Goal: Information Seeking & Learning: Check status

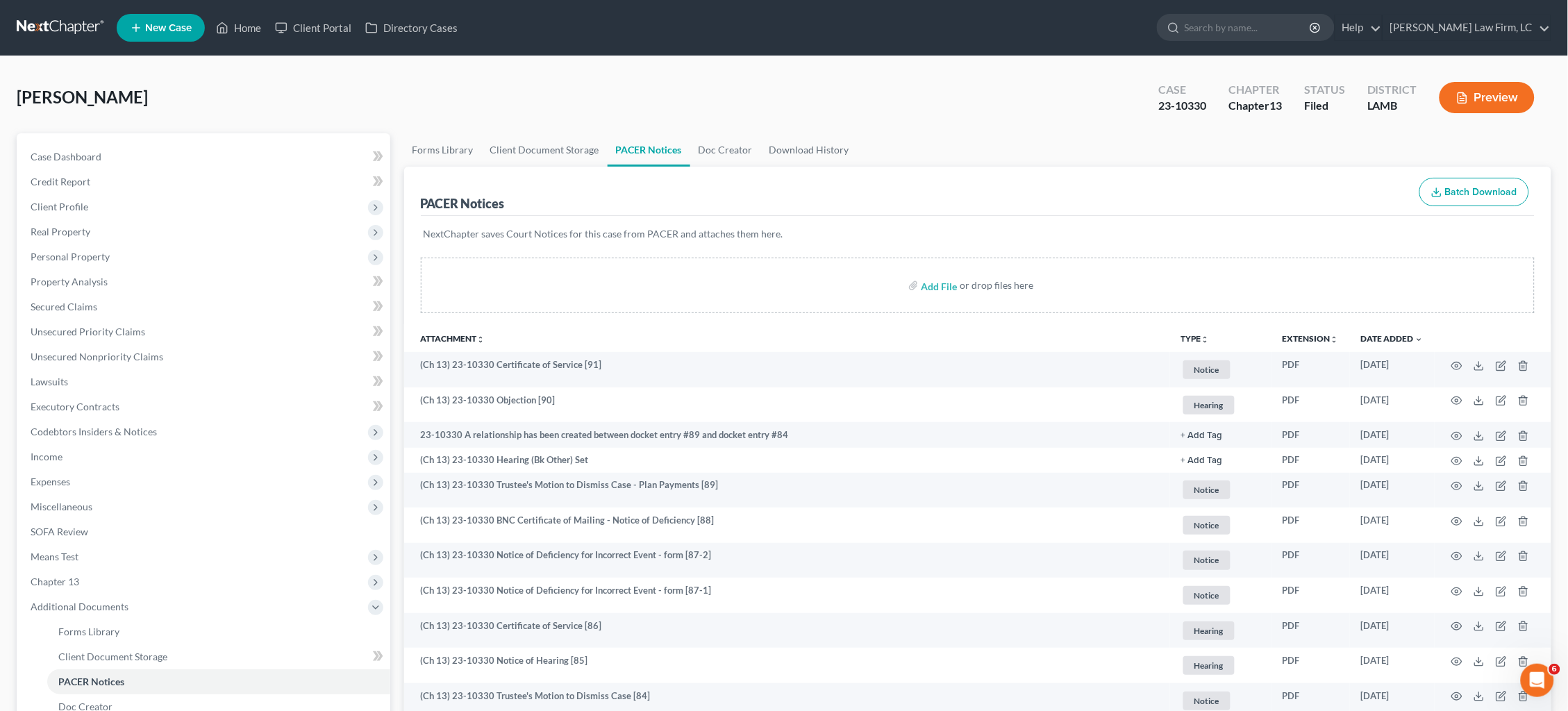
click at [40, 23] on link at bounding box center [61, 28] width 89 height 25
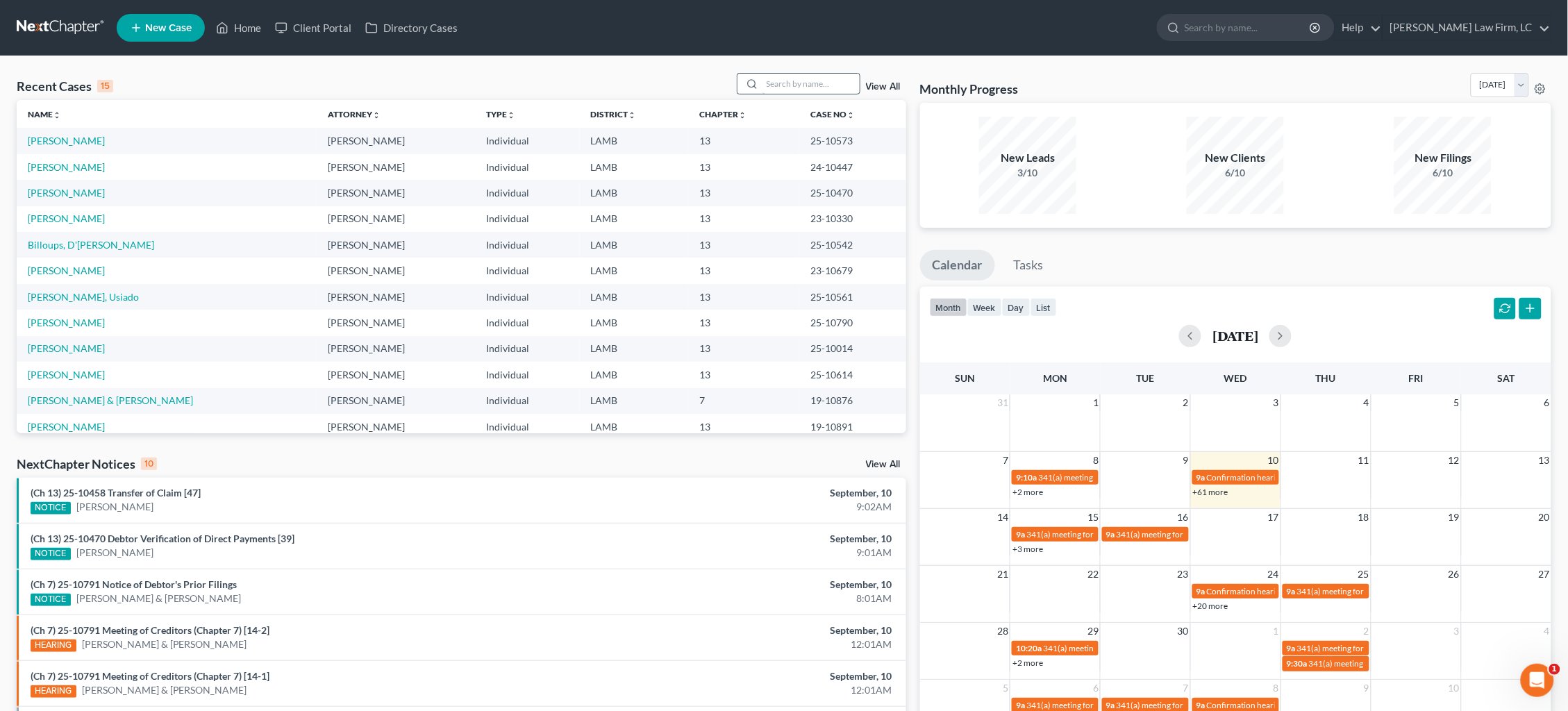
click at [803, 87] on input "search" at bounding box center [810, 84] width 97 height 20
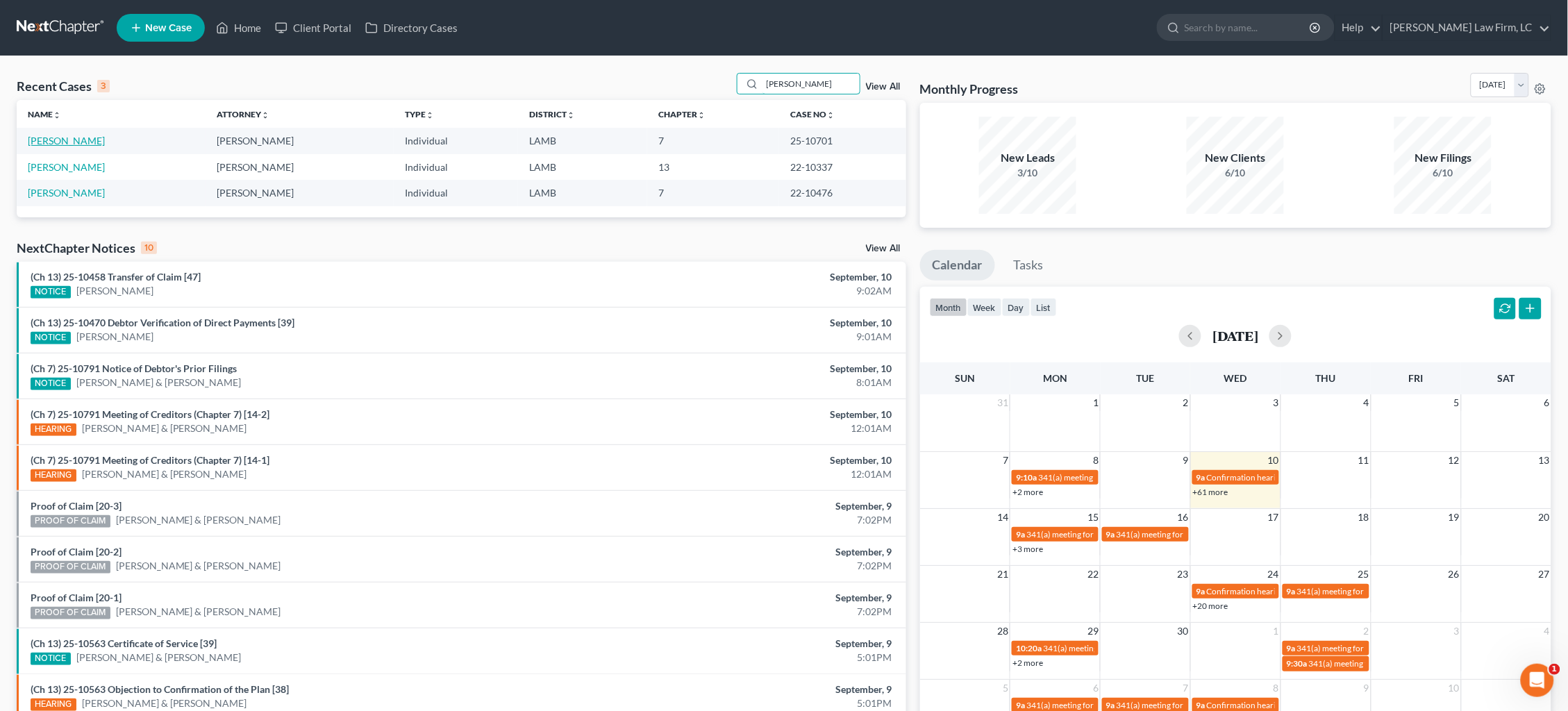
type input "hopkins"
click at [75, 144] on link "[PERSON_NAME]" at bounding box center [66, 140] width 77 height 12
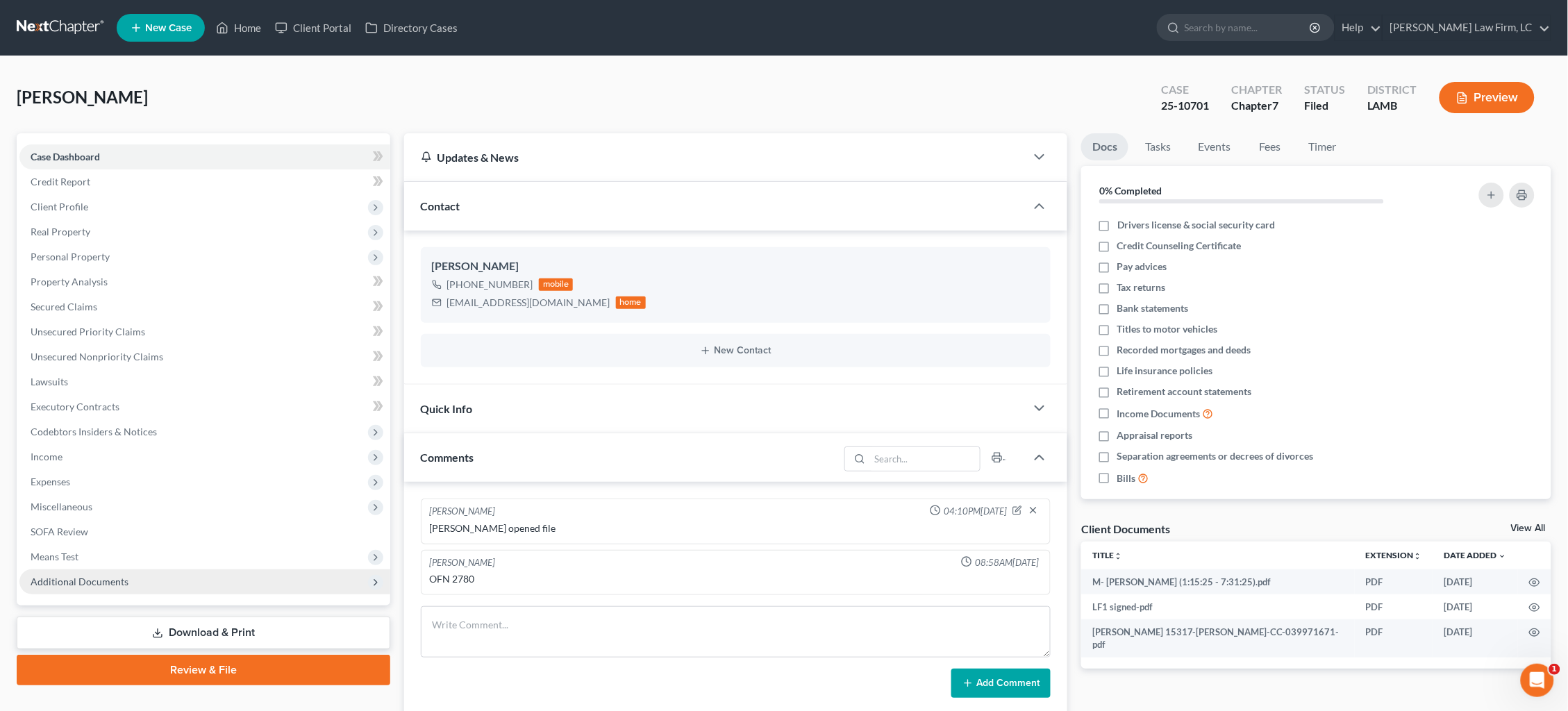
click at [280, 570] on span "Additional Documents" at bounding box center [205, 582] width 371 height 25
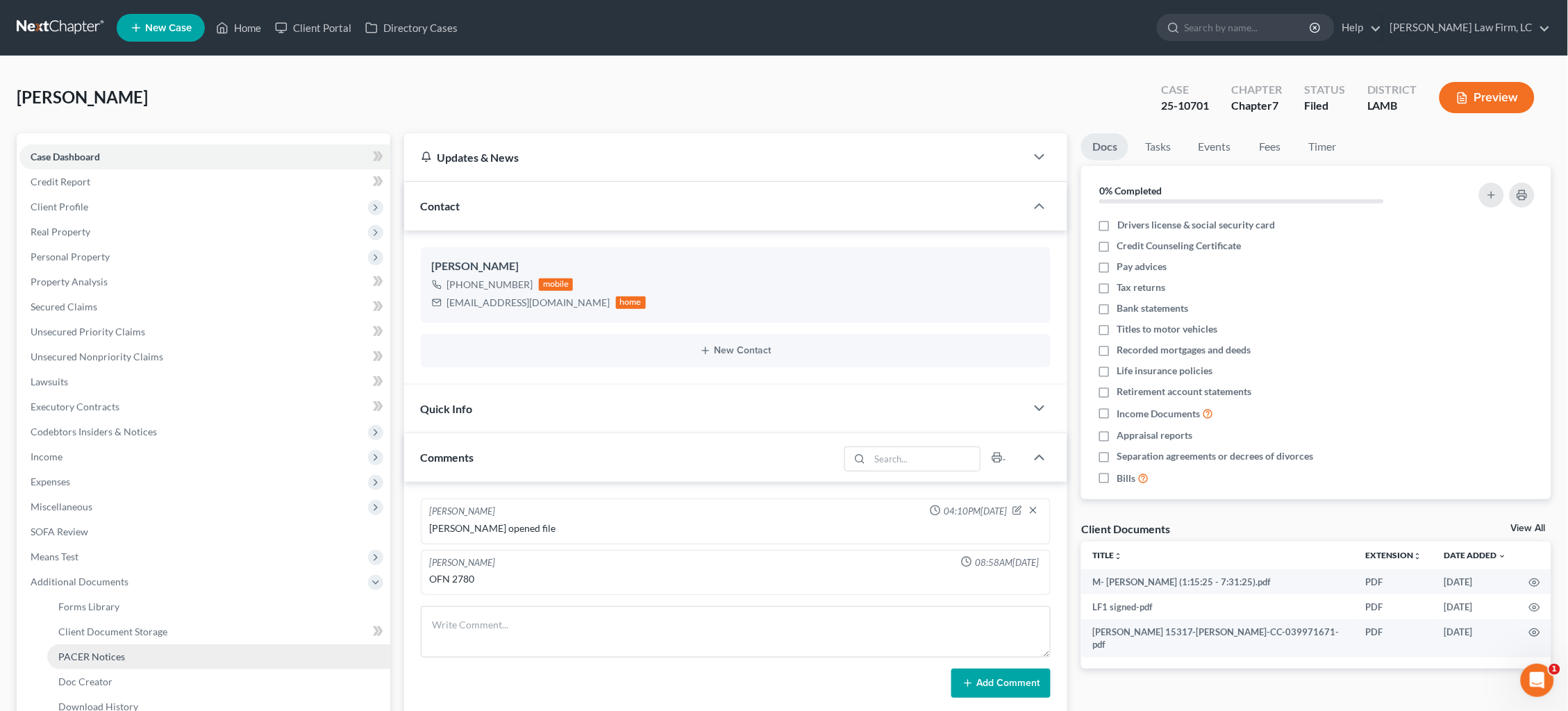
click at [227, 644] on link "PACER Notices" at bounding box center [219, 657] width 343 height 25
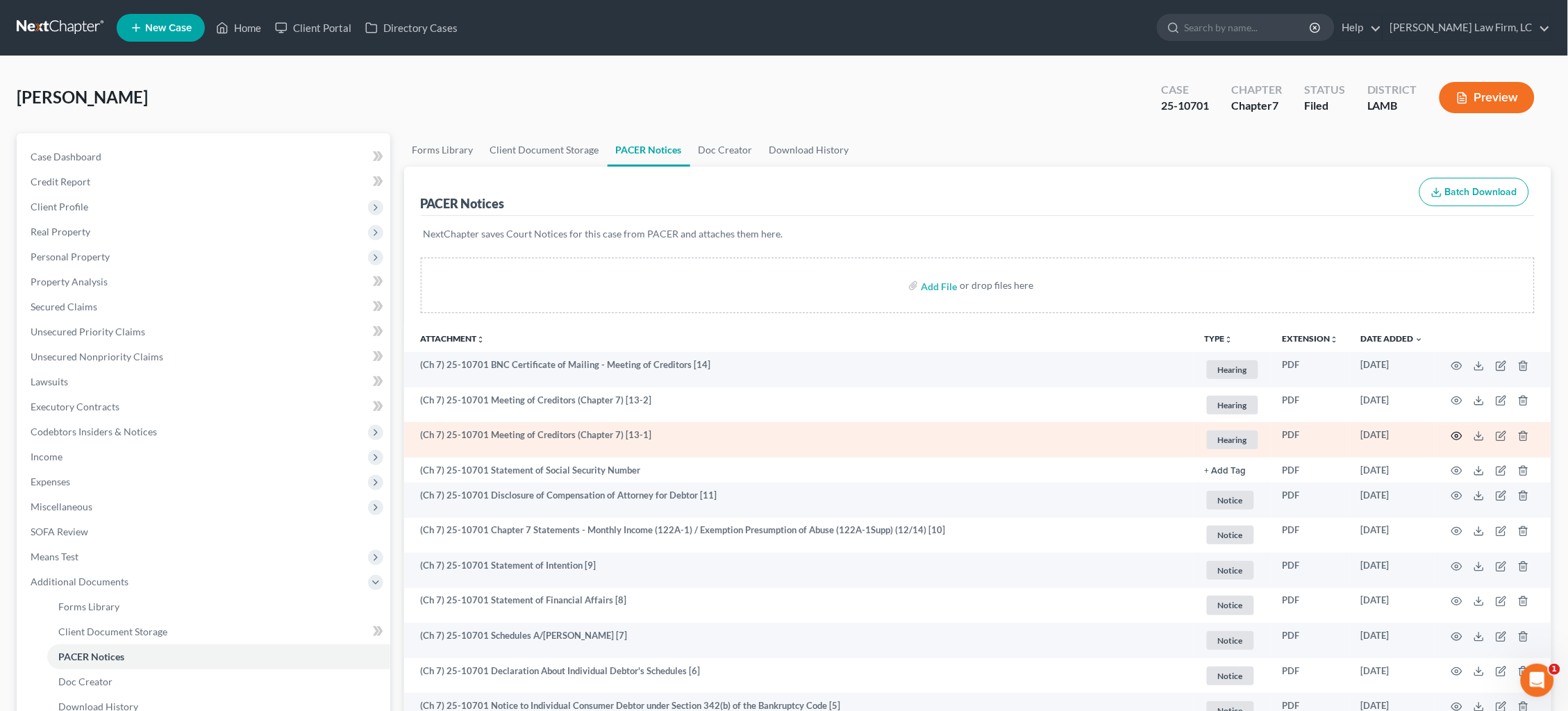
click at [1456, 432] on icon "button" at bounding box center [1457, 436] width 11 height 11
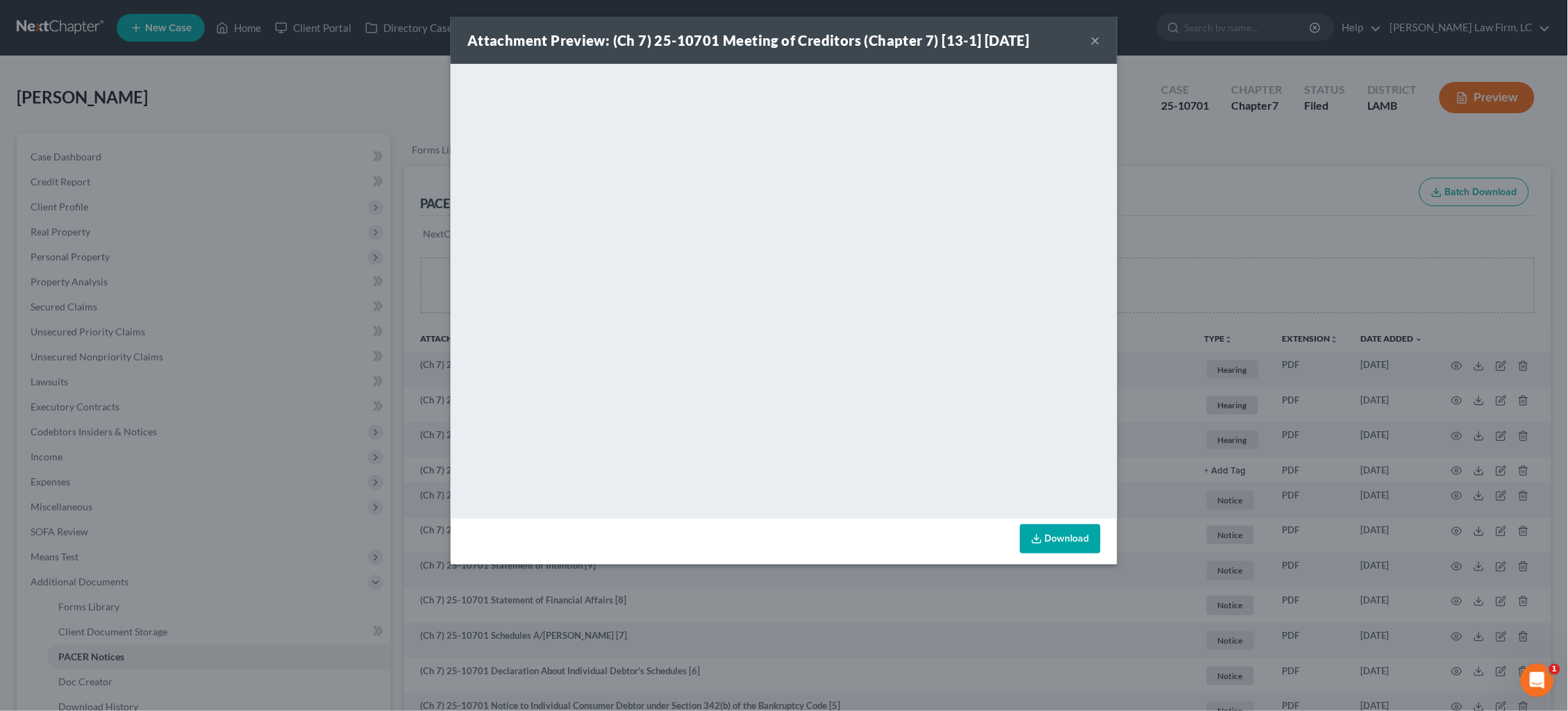
click at [1226, 350] on div "Attachment Preview: (Ch 7) 25-10701 Meeting of Creditors (Chapter 7) [13-1] 08/…" at bounding box center [784, 356] width 1568 height 711
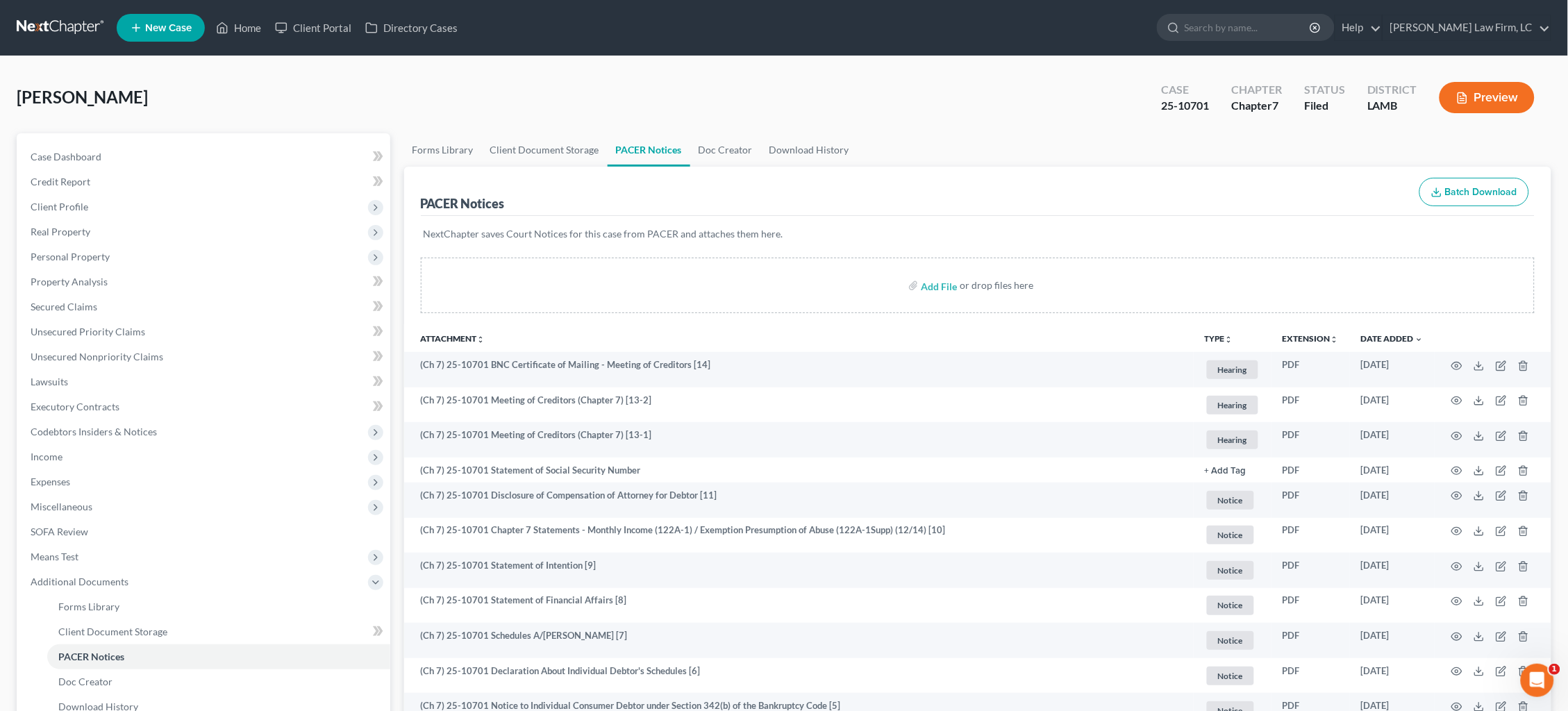
click at [70, 26] on link at bounding box center [61, 28] width 89 height 25
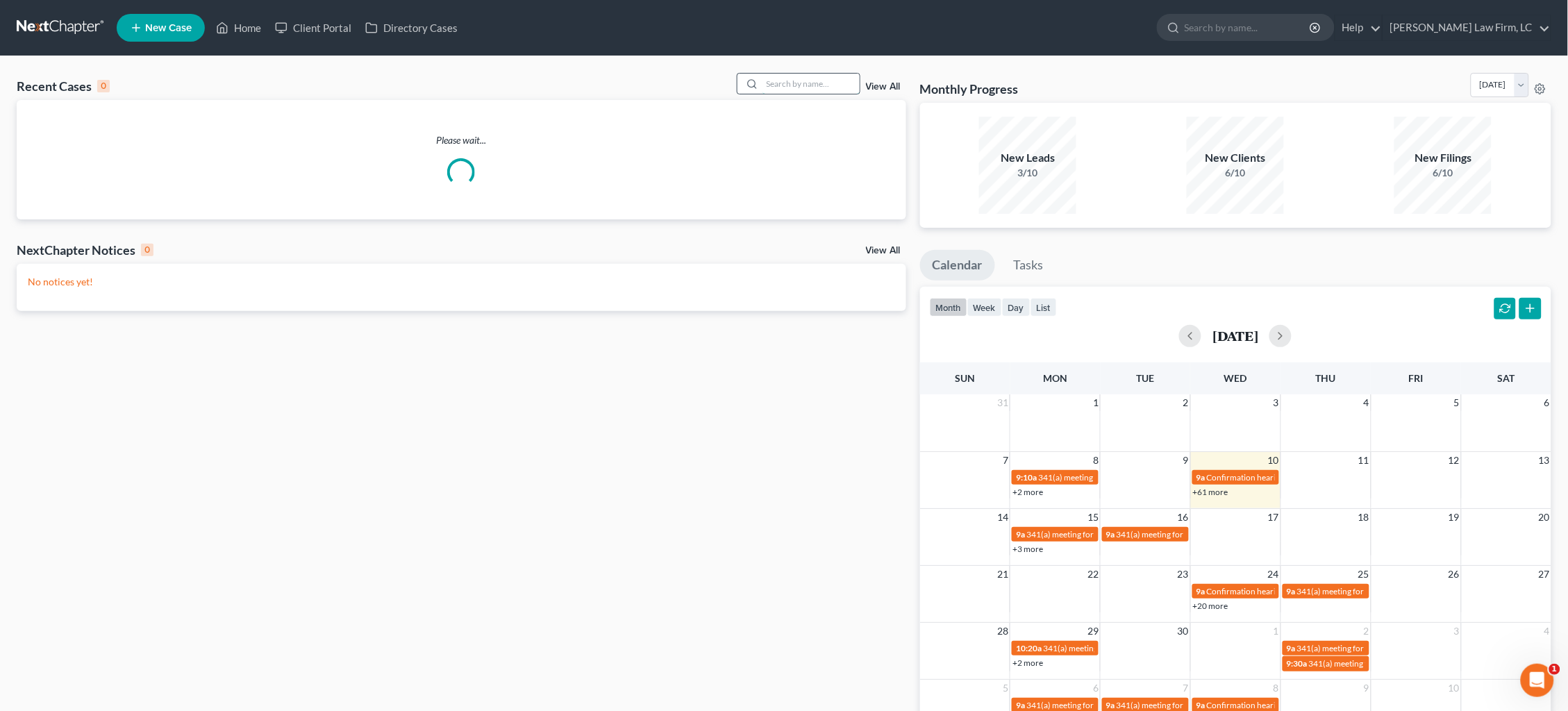
click at [795, 85] on input "search" at bounding box center [810, 84] width 97 height 20
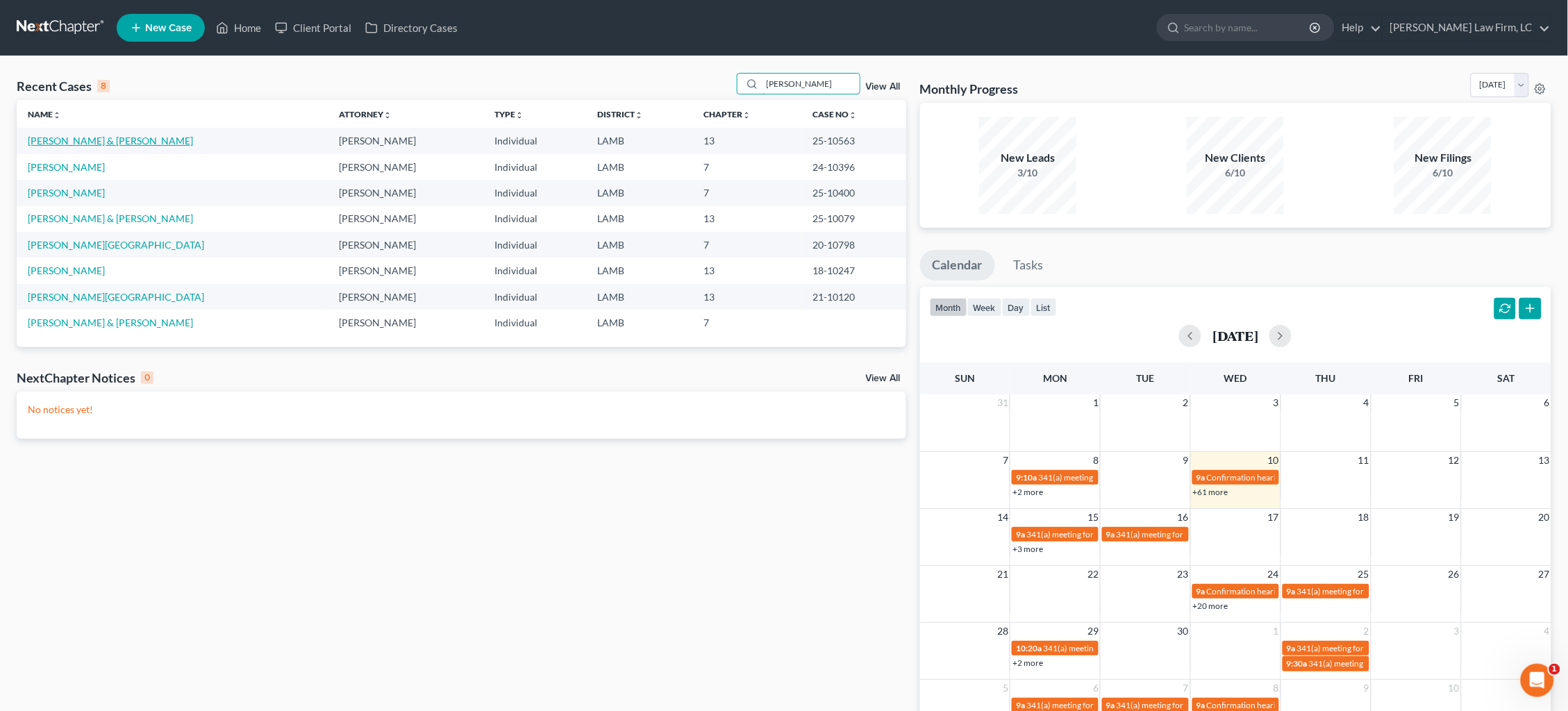
type input "[PERSON_NAME]"
click at [102, 141] on link "[PERSON_NAME] & [PERSON_NAME]" at bounding box center [110, 140] width 165 height 12
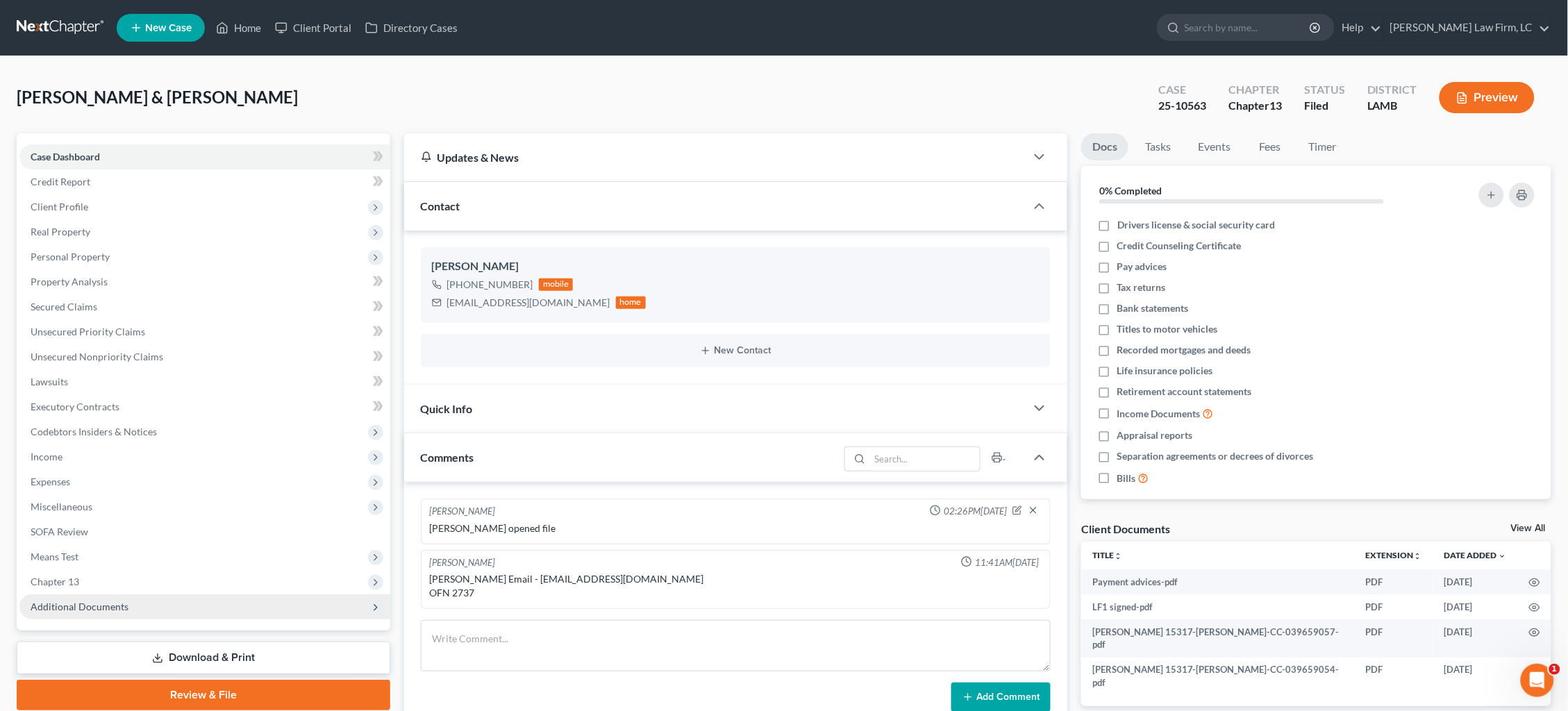
click at [184, 596] on span "Additional Documents" at bounding box center [205, 607] width 371 height 25
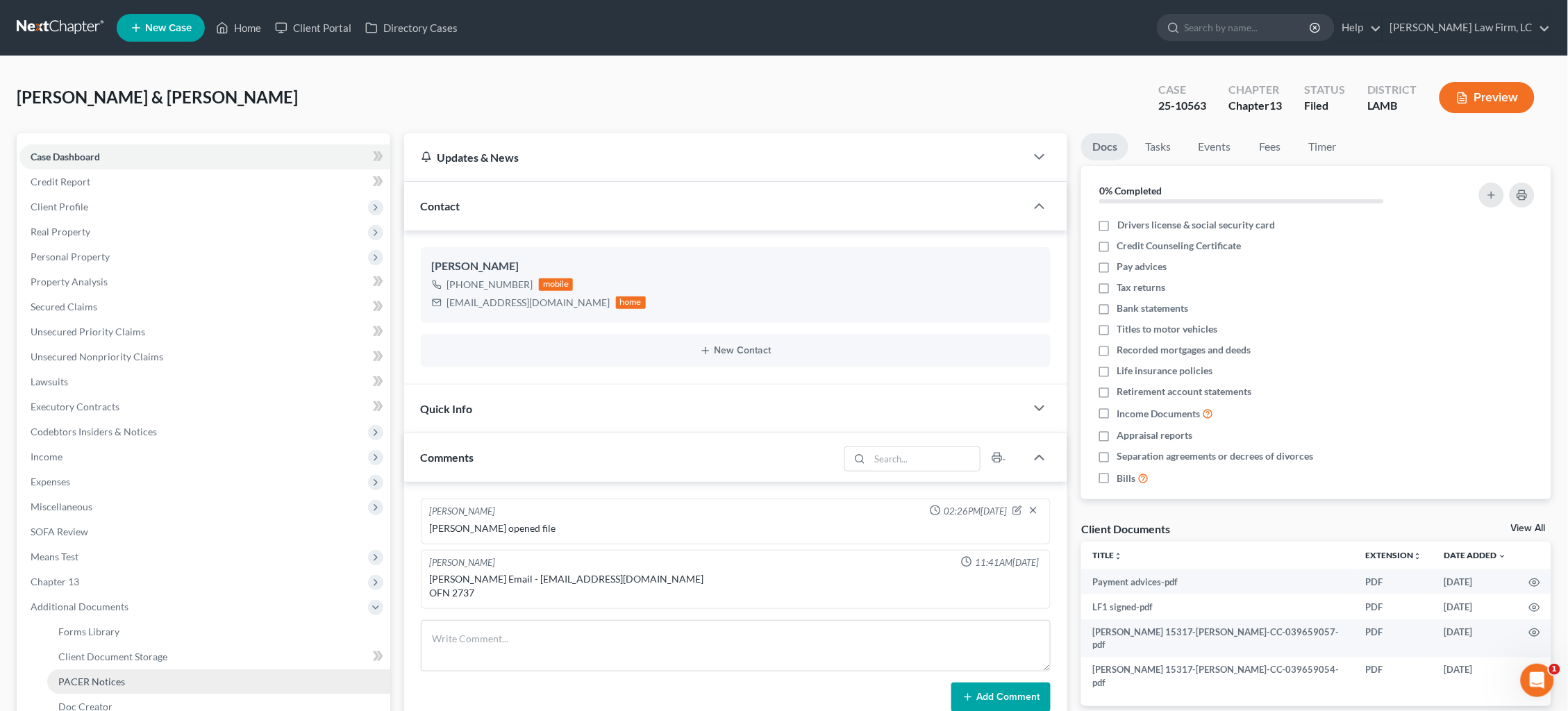
click at [183, 669] on link "PACER Notices" at bounding box center [219, 682] width 343 height 25
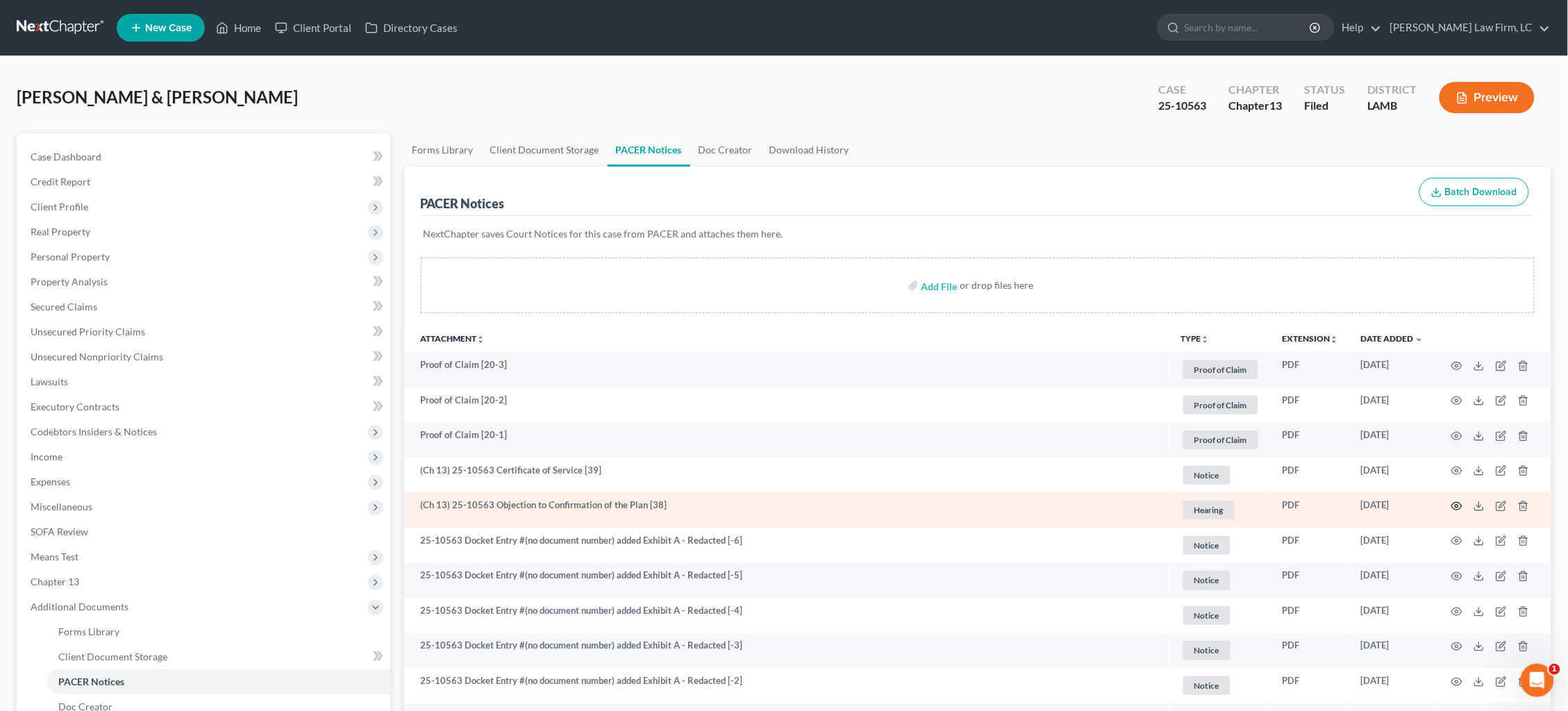
click at [1454, 506] on icon "button" at bounding box center [1457, 506] width 11 height 11
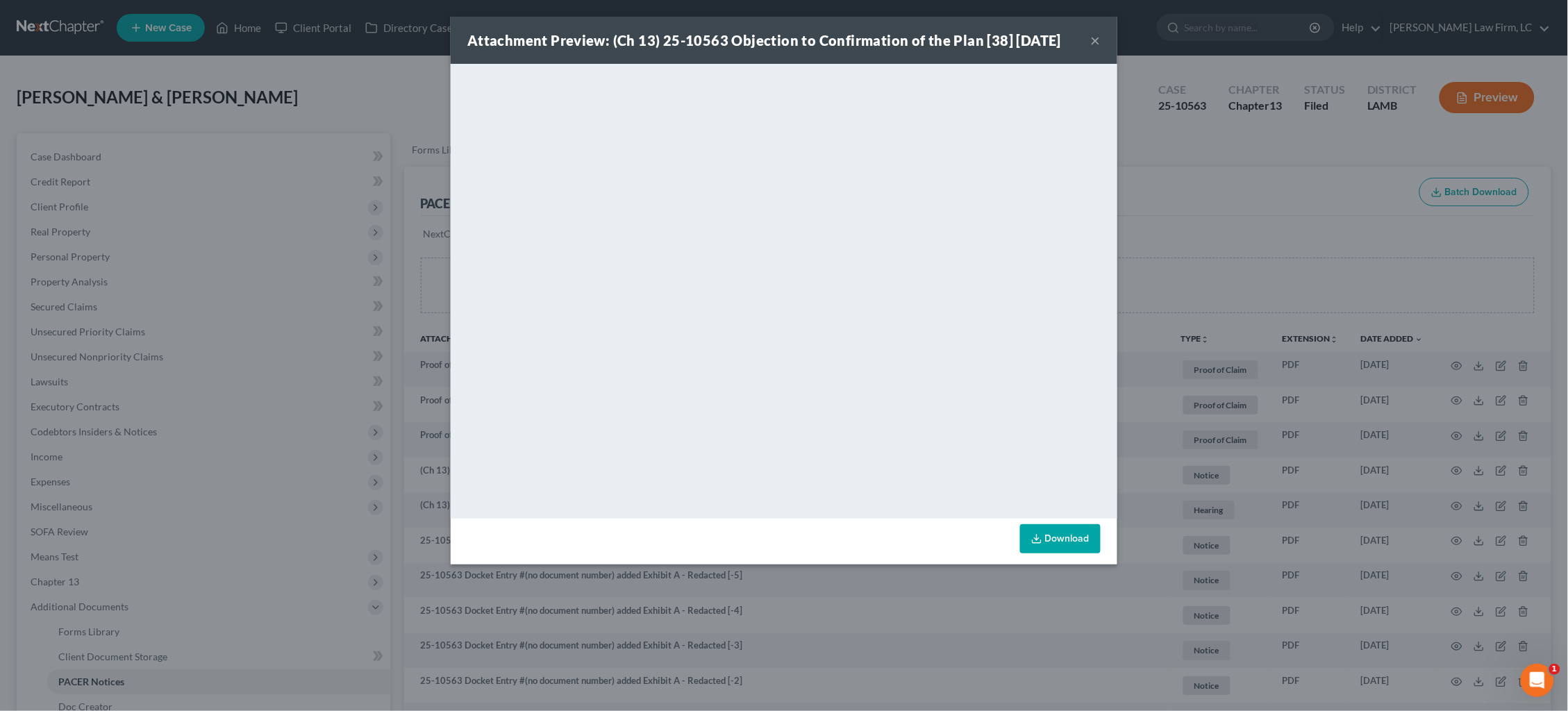
click at [1164, 180] on div "Attachment Preview: (Ch 13) 25-10563 Objection to Confirmation of the Plan [38]…" at bounding box center [784, 356] width 1568 height 711
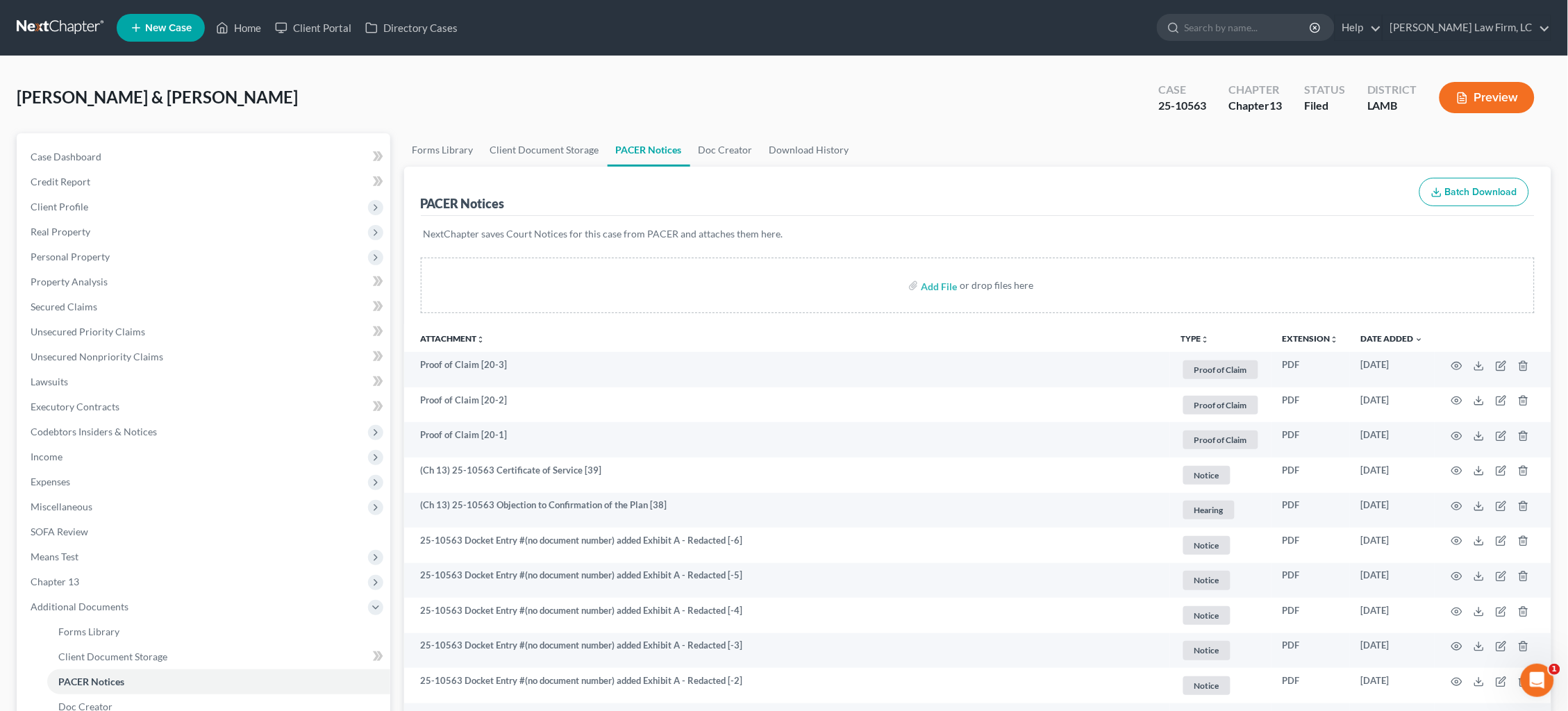
click at [45, 20] on link at bounding box center [61, 28] width 89 height 25
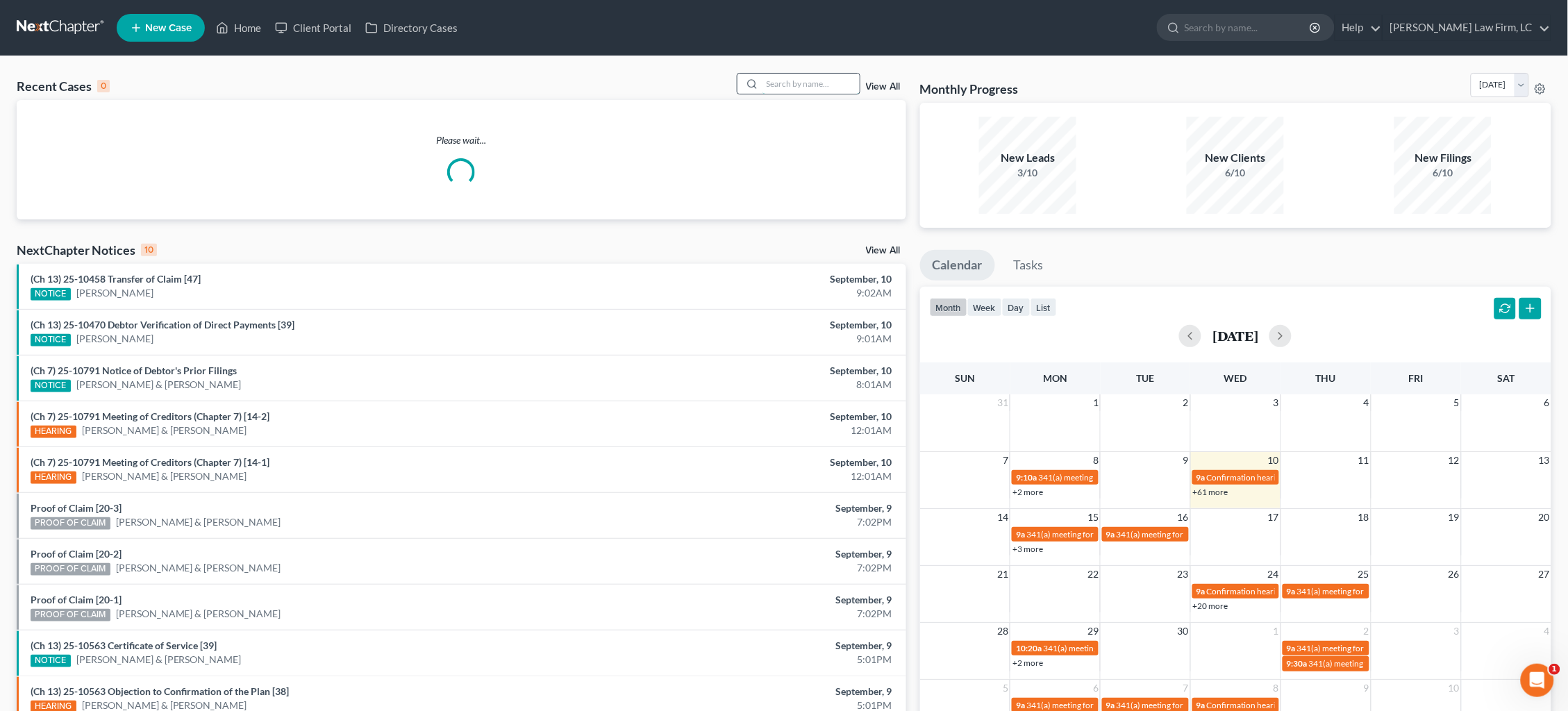
click at [799, 89] on input "search" at bounding box center [810, 84] width 97 height 20
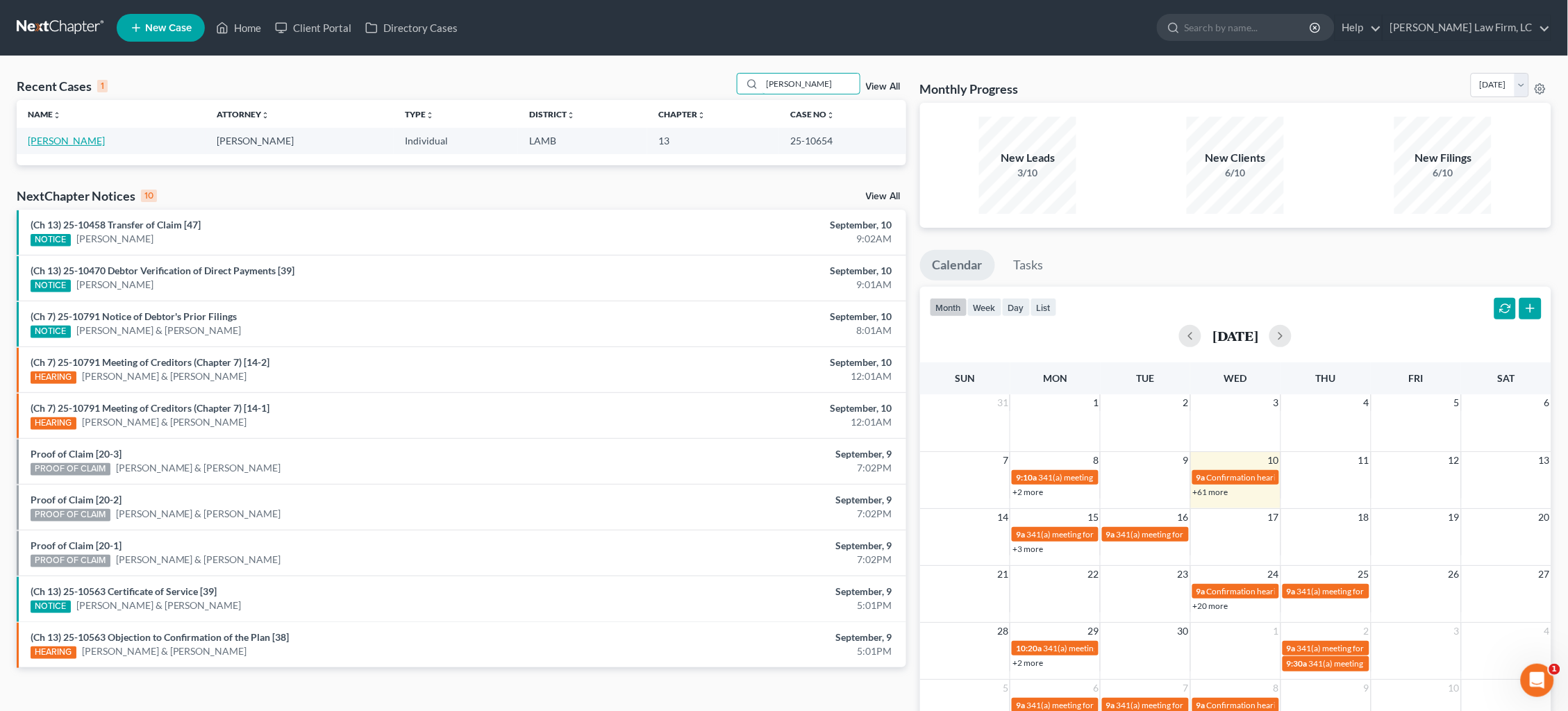
type input "Cramer"
click at [73, 142] on link "Cramer, John" at bounding box center [66, 140] width 77 height 12
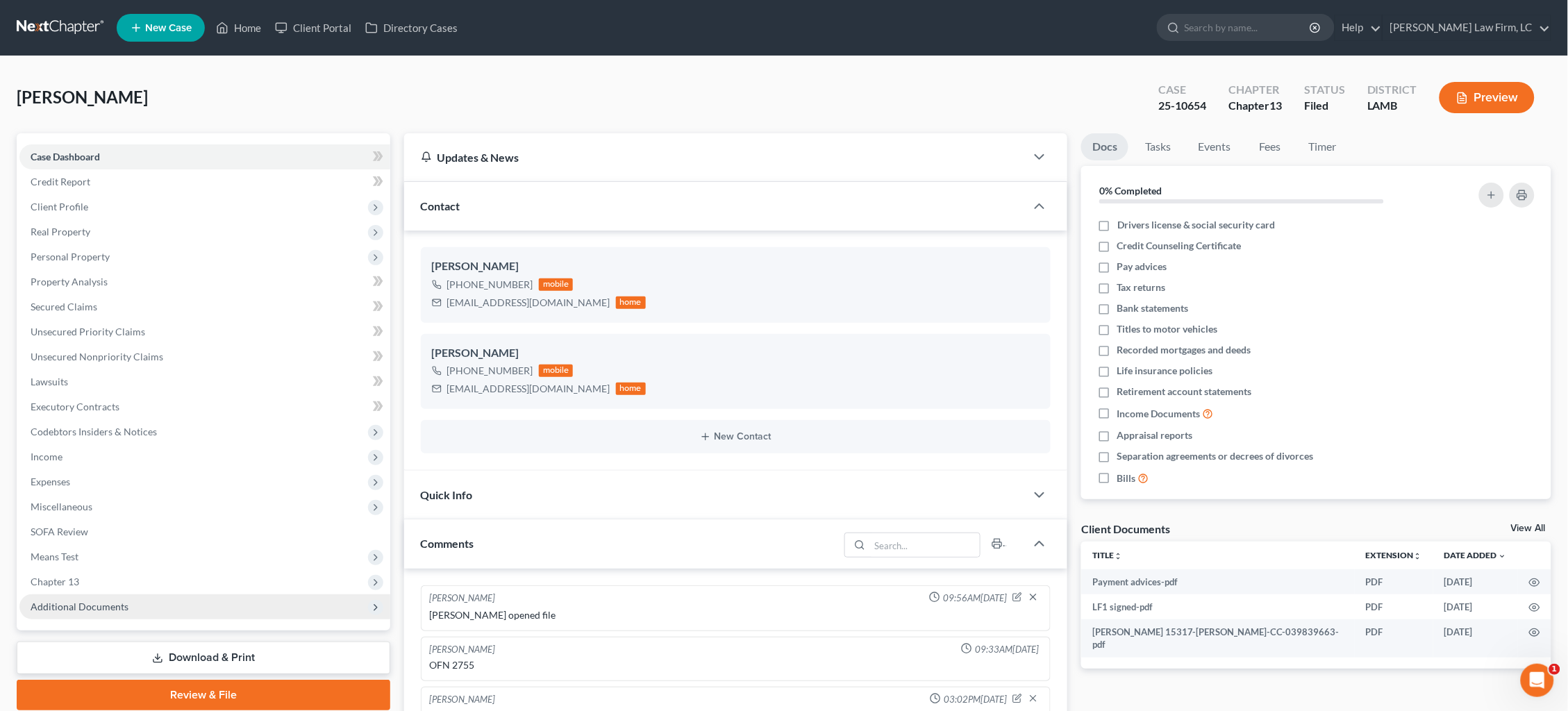
click at [81, 601] on span "Additional Documents" at bounding box center [79, 606] width 98 height 12
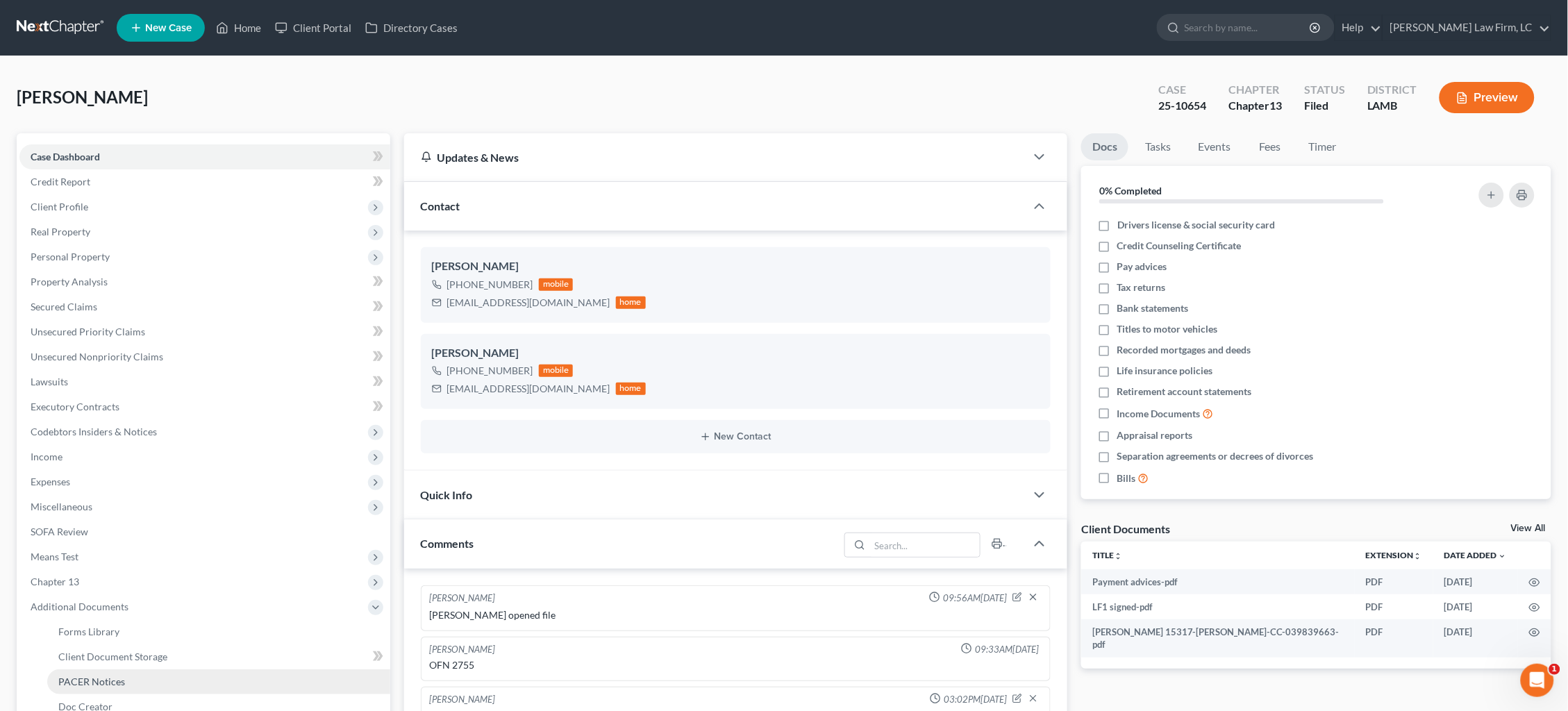
click at [86, 676] on span "PACER Notices" at bounding box center [92, 682] width 67 height 12
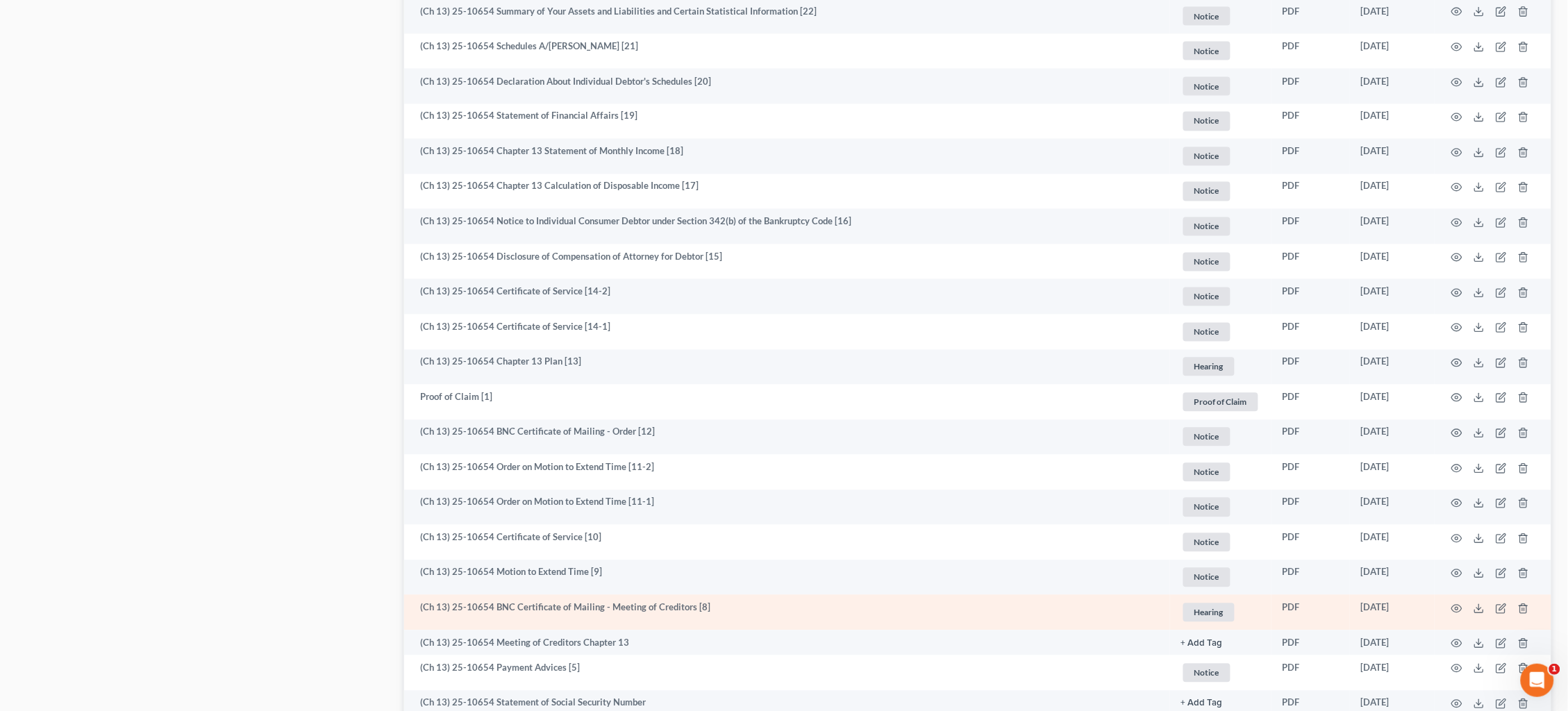
scroll to position [848, 0]
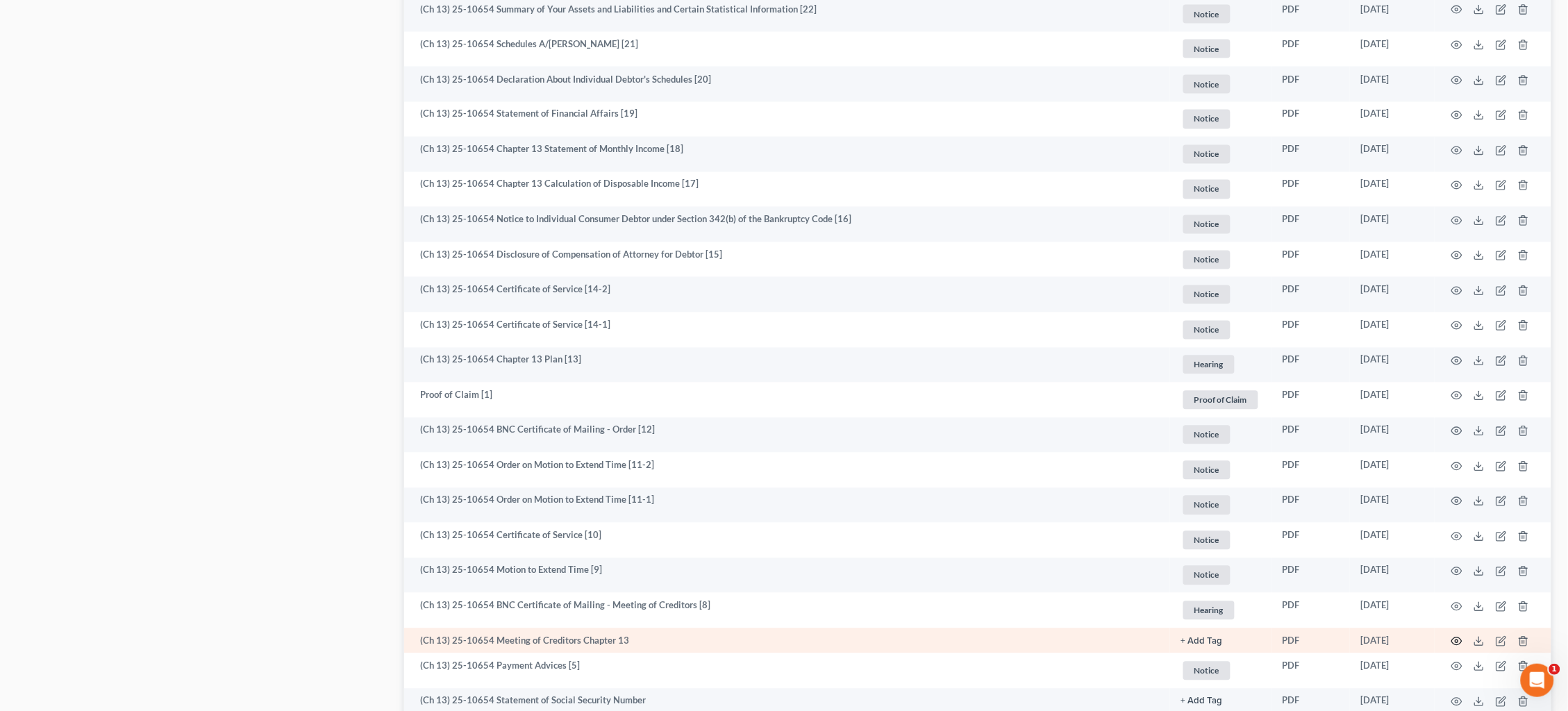
click at [1457, 636] on icon "button" at bounding box center [1457, 642] width 11 height 11
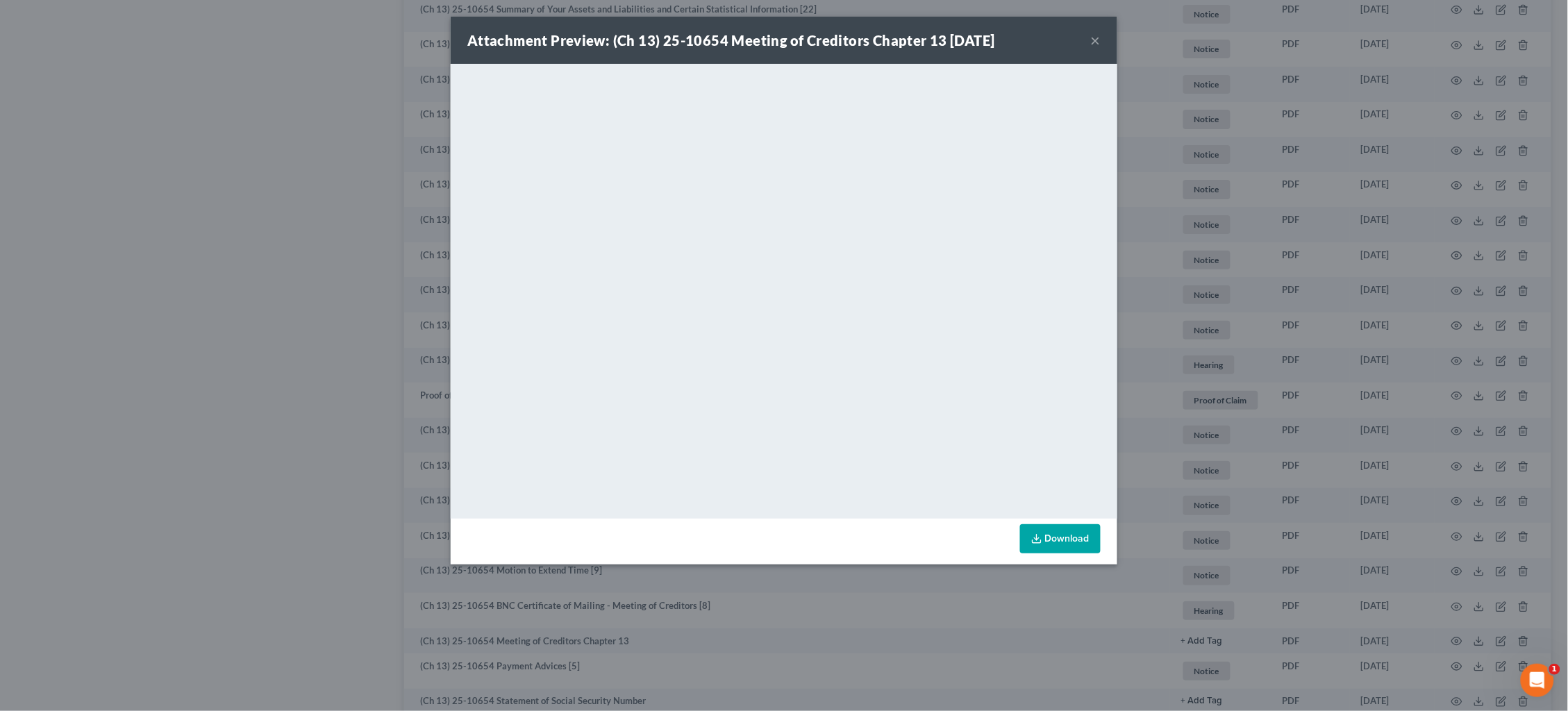
click at [1099, 47] on button "×" at bounding box center [1096, 40] width 10 height 16
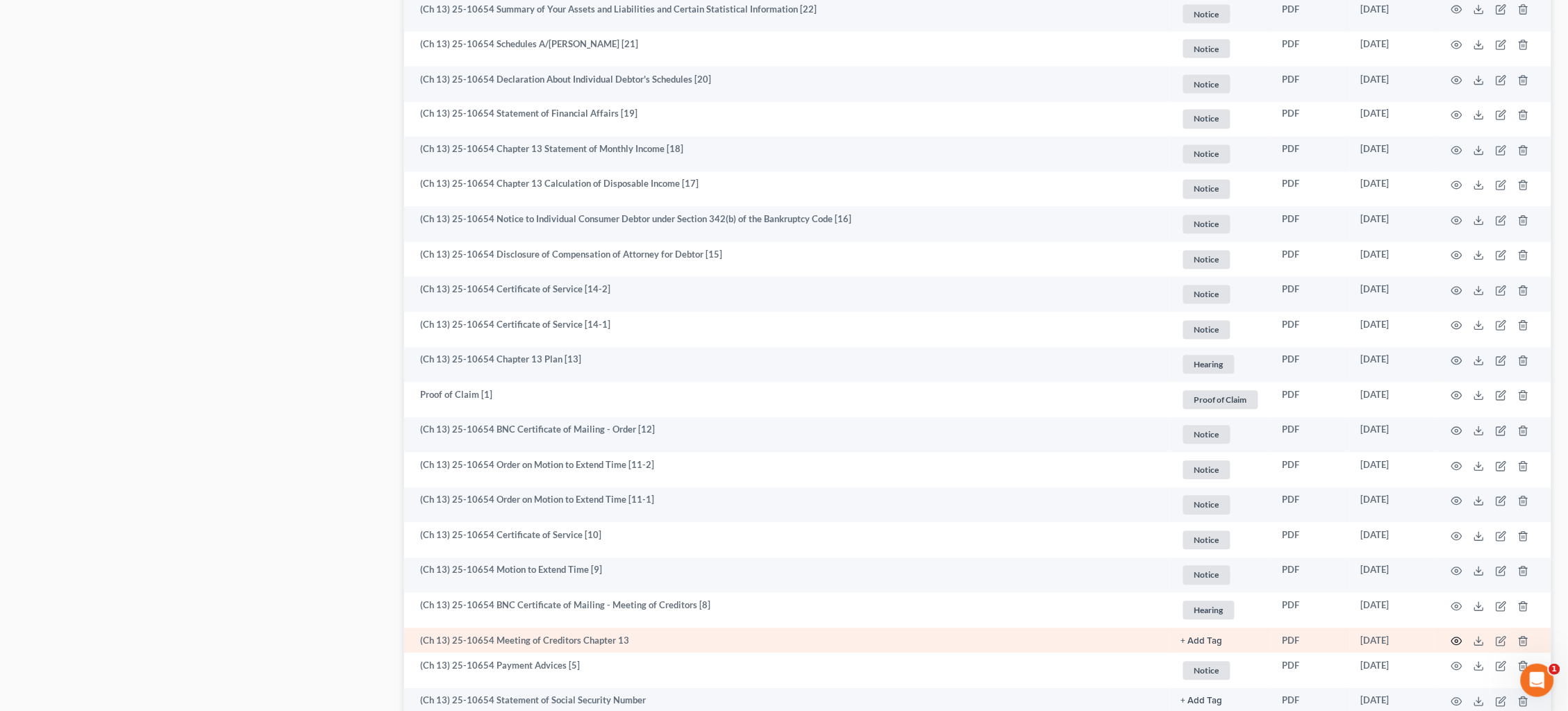
click at [1459, 636] on icon "button" at bounding box center [1457, 642] width 11 height 11
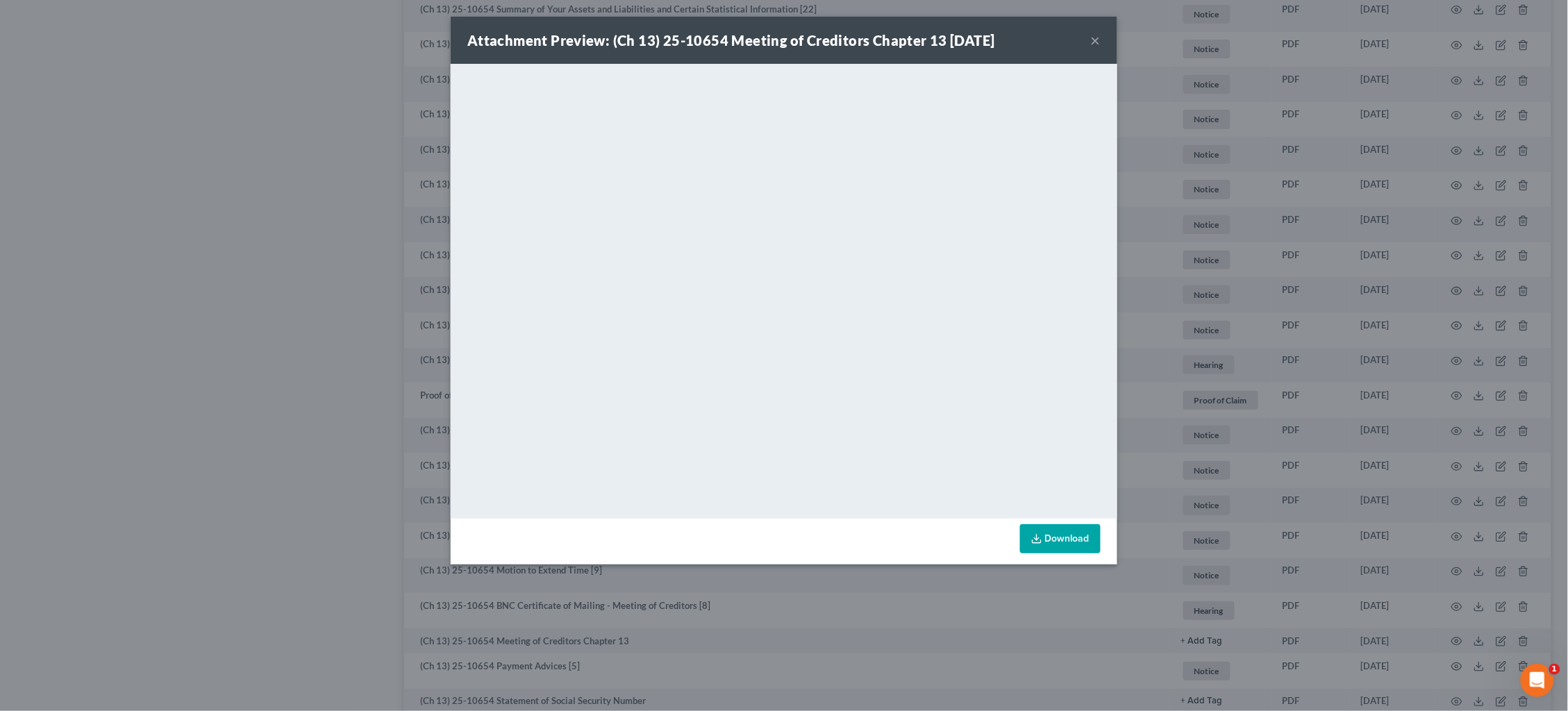
click at [1098, 39] on button "×" at bounding box center [1096, 40] width 10 height 16
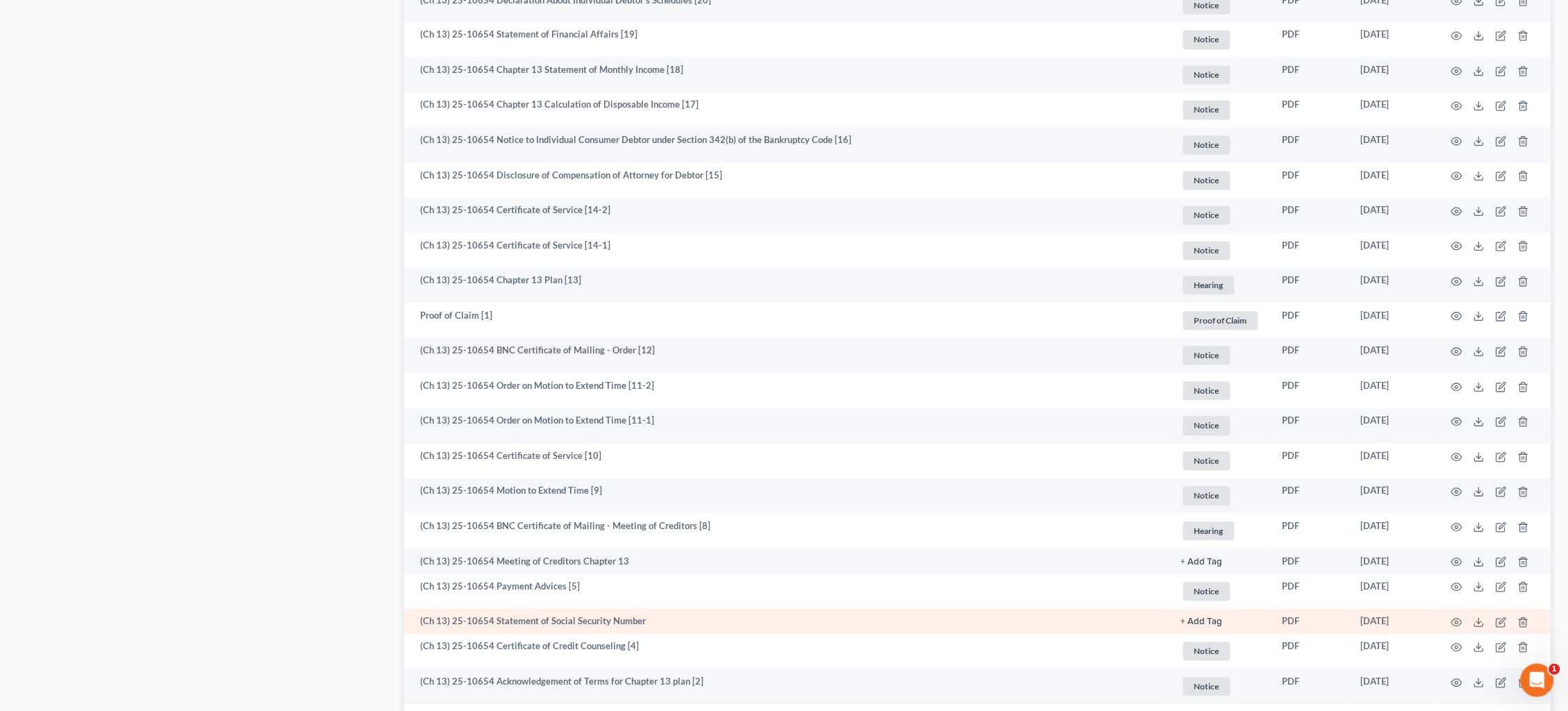
scroll to position [933, 0]
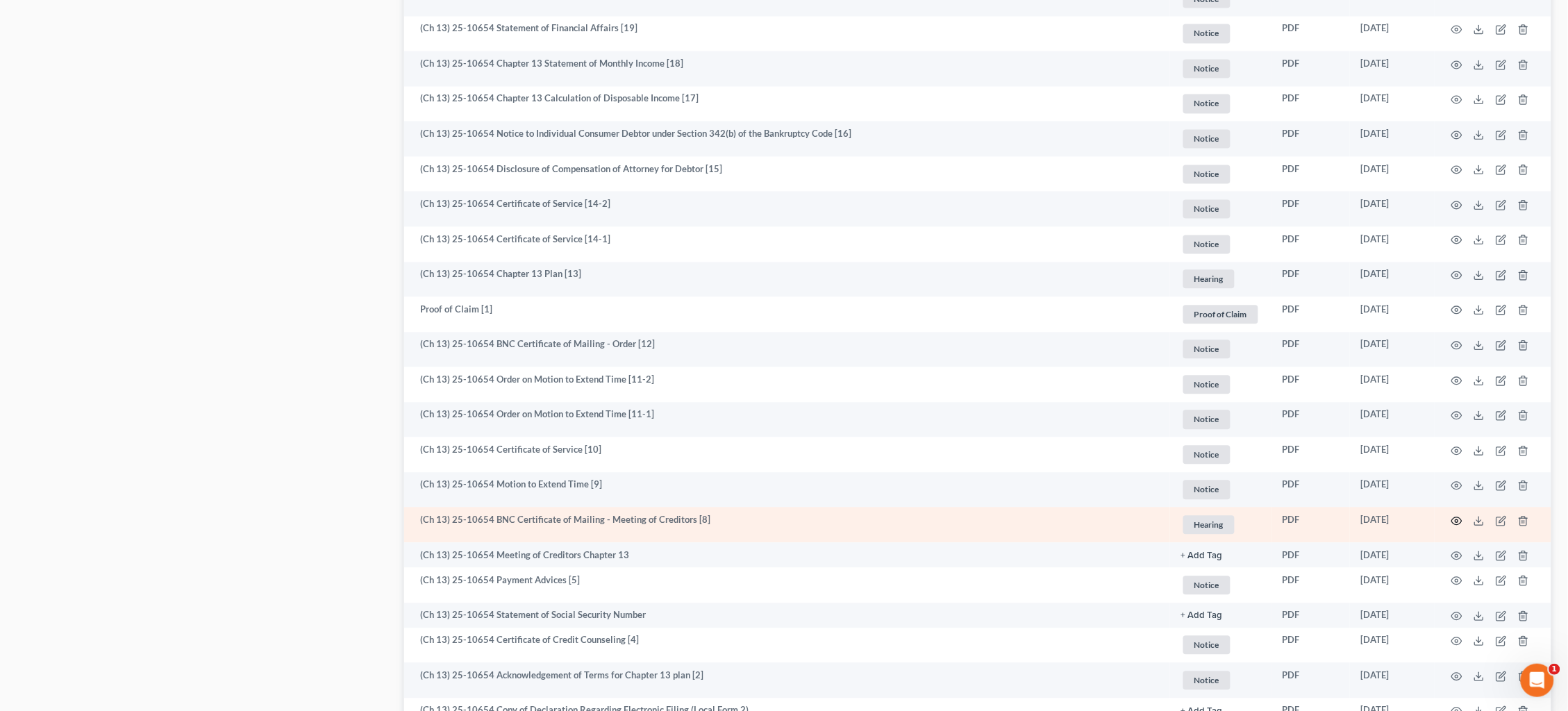
click at [1457, 520] on circle "button" at bounding box center [1457, 522] width 3 height 3
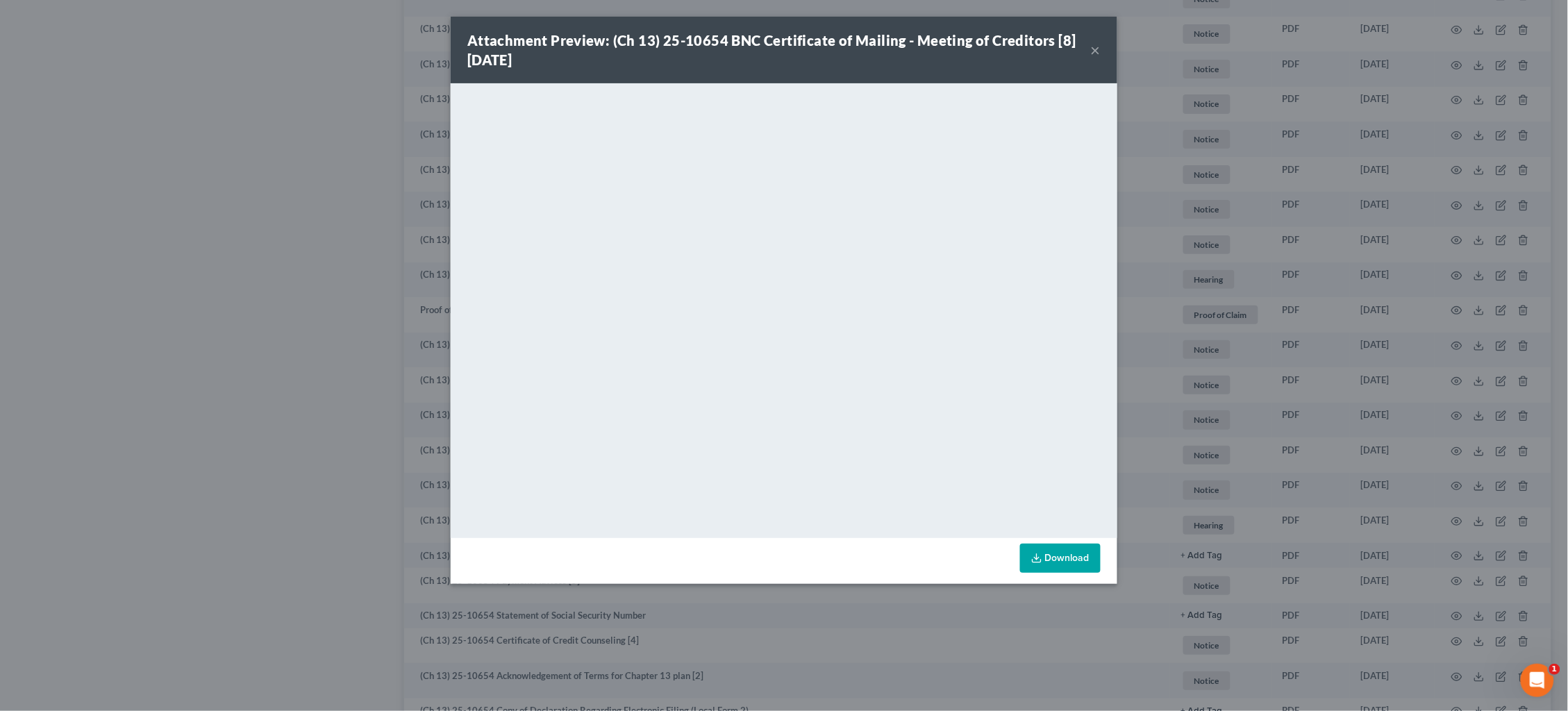
click at [390, 188] on div "Attachment Preview: (Ch 13) 25-10654 BNC Certificate of Mailing - Meeting of Cr…" at bounding box center [784, 356] width 1568 height 711
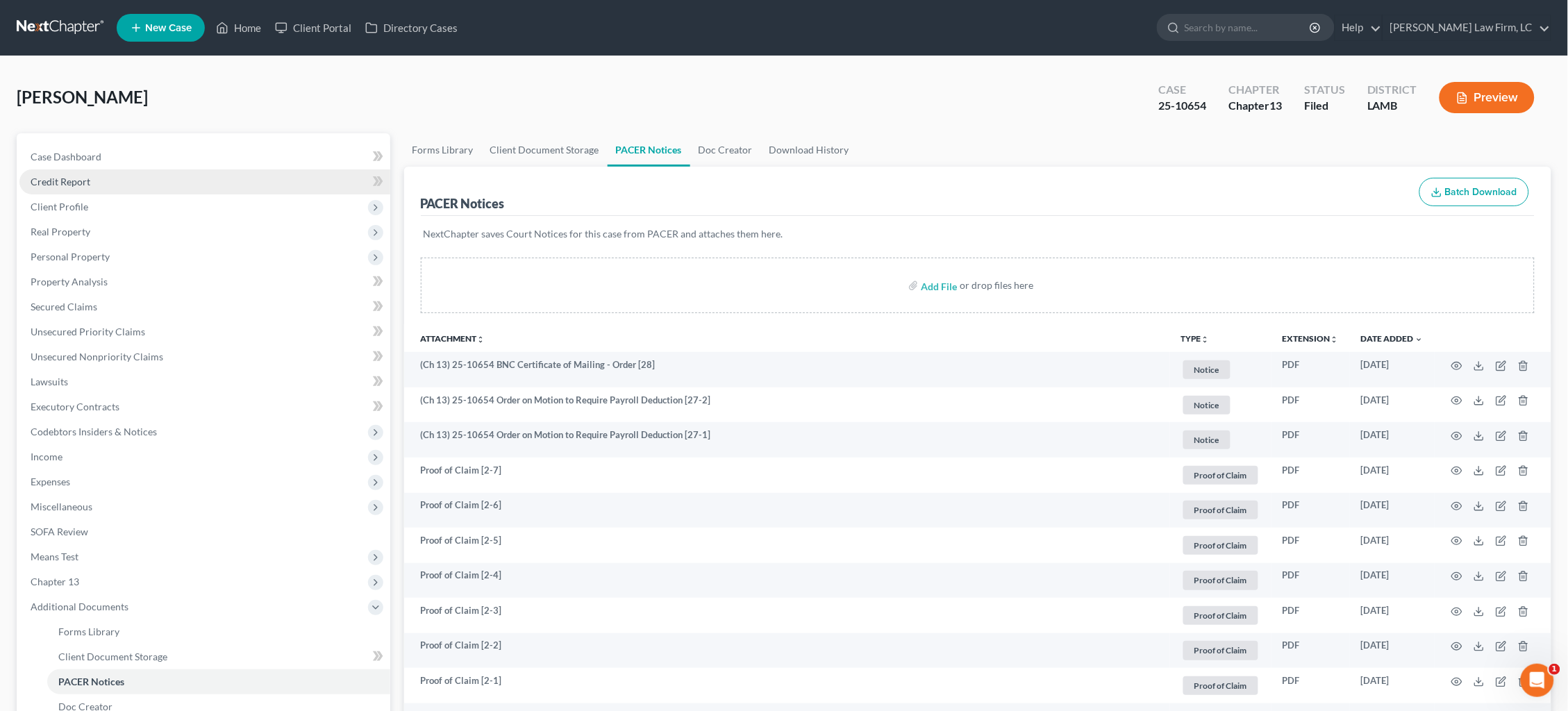
scroll to position [0, 0]
click at [31, 27] on link at bounding box center [61, 28] width 89 height 25
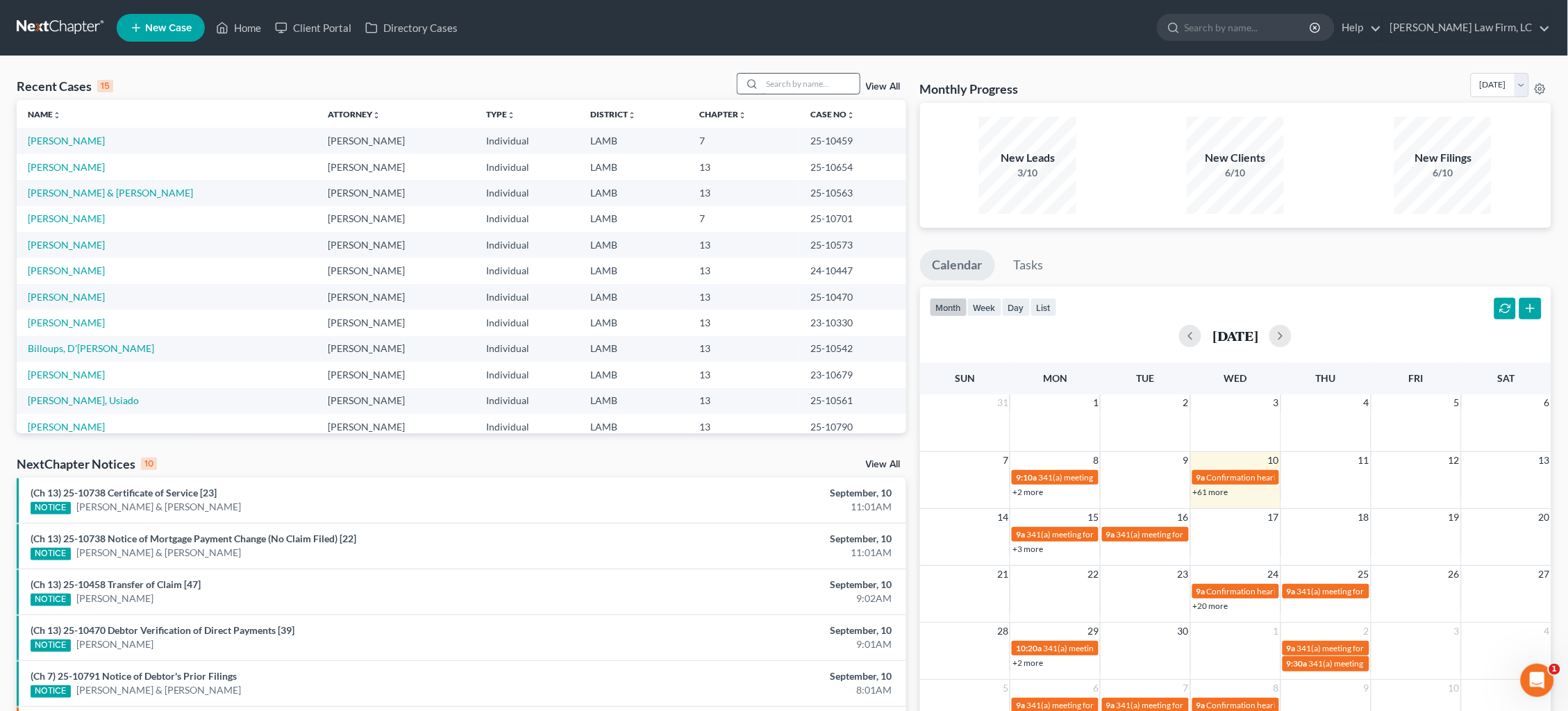
click at [800, 82] on input "search" at bounding box center [810, 84] width 97 height 20
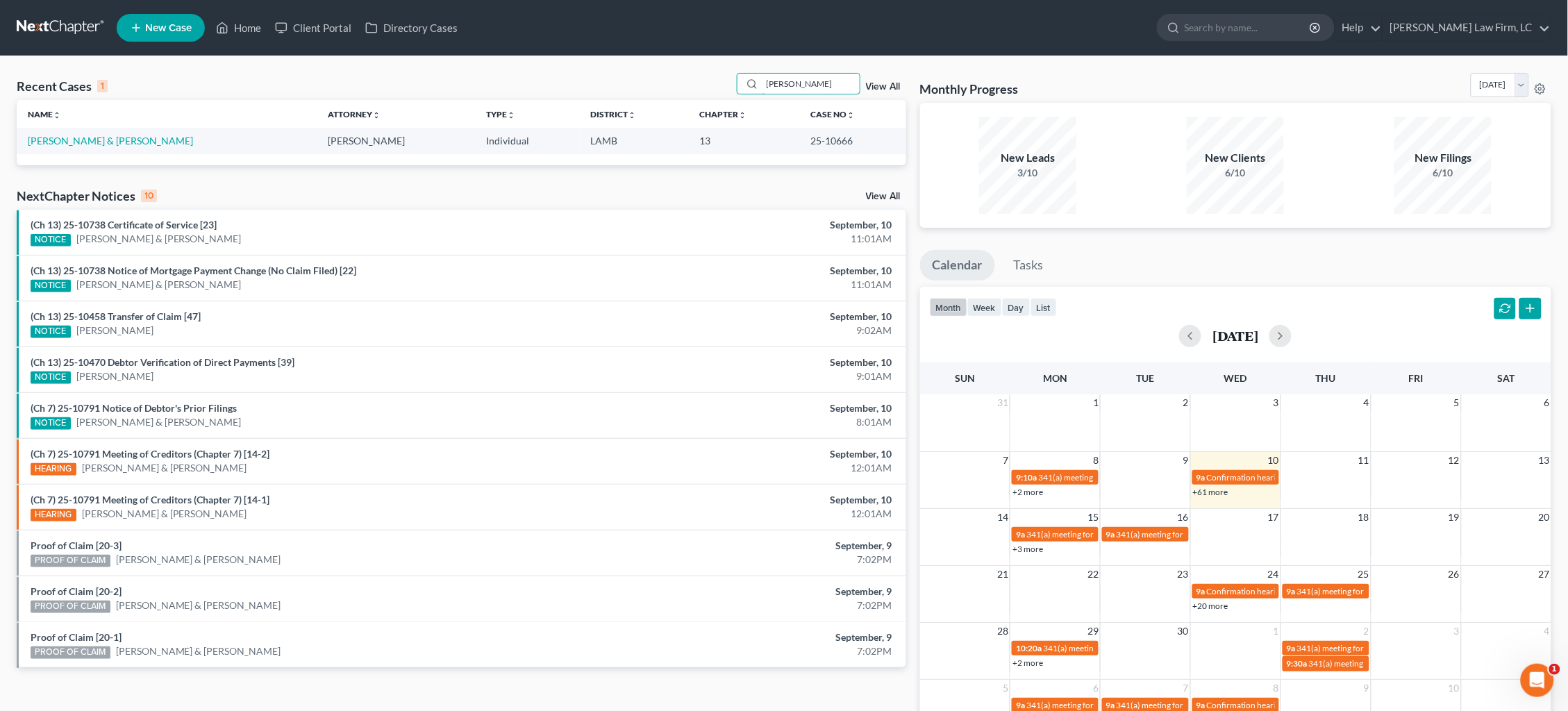
type input "[PERSON_NAME]"
drag, startPoint x: 560, startPoint y: 138, endPoint x: 70, endPoint y: 138, distance: 490.0
click at [69, 138] on link "[PERSON_NAME] & [PERSON_NAME]" at bounding box center [110, 140] width 165 height 12
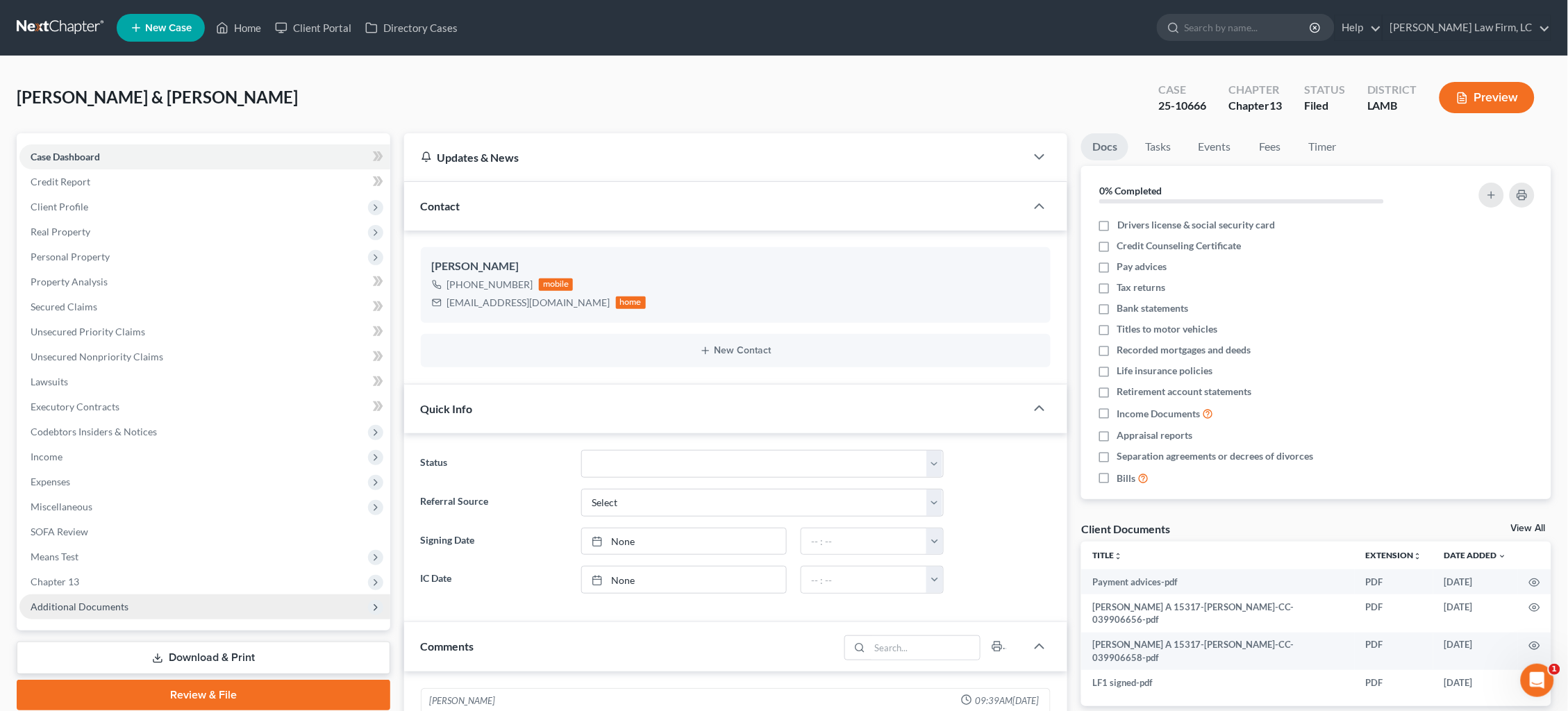
click at [155, 595] on span "Additional Documents" at bounding box center [205, 607] width 371 height 25
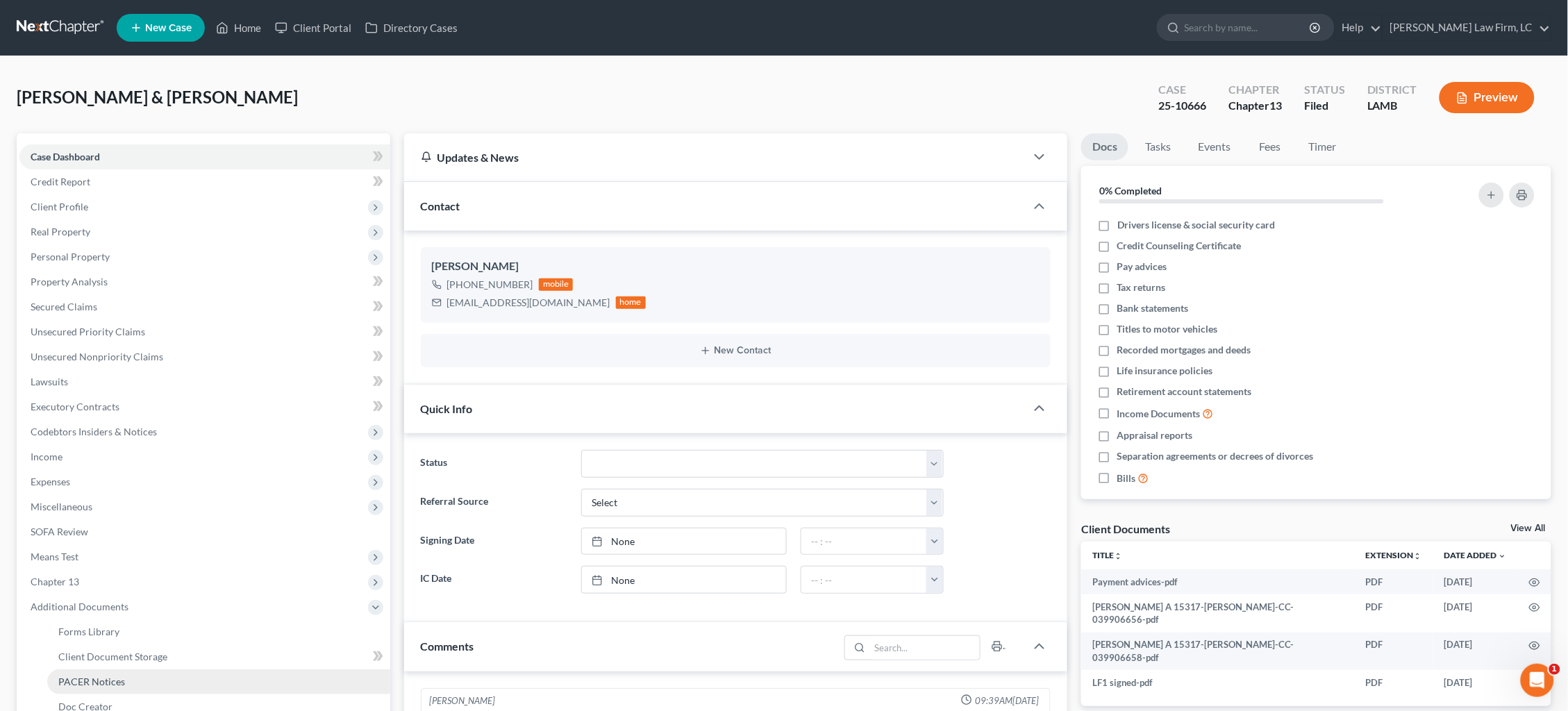
click at [140, 669] on link "PACER Notices" at bounding box center [219, 682] width 343 height 25
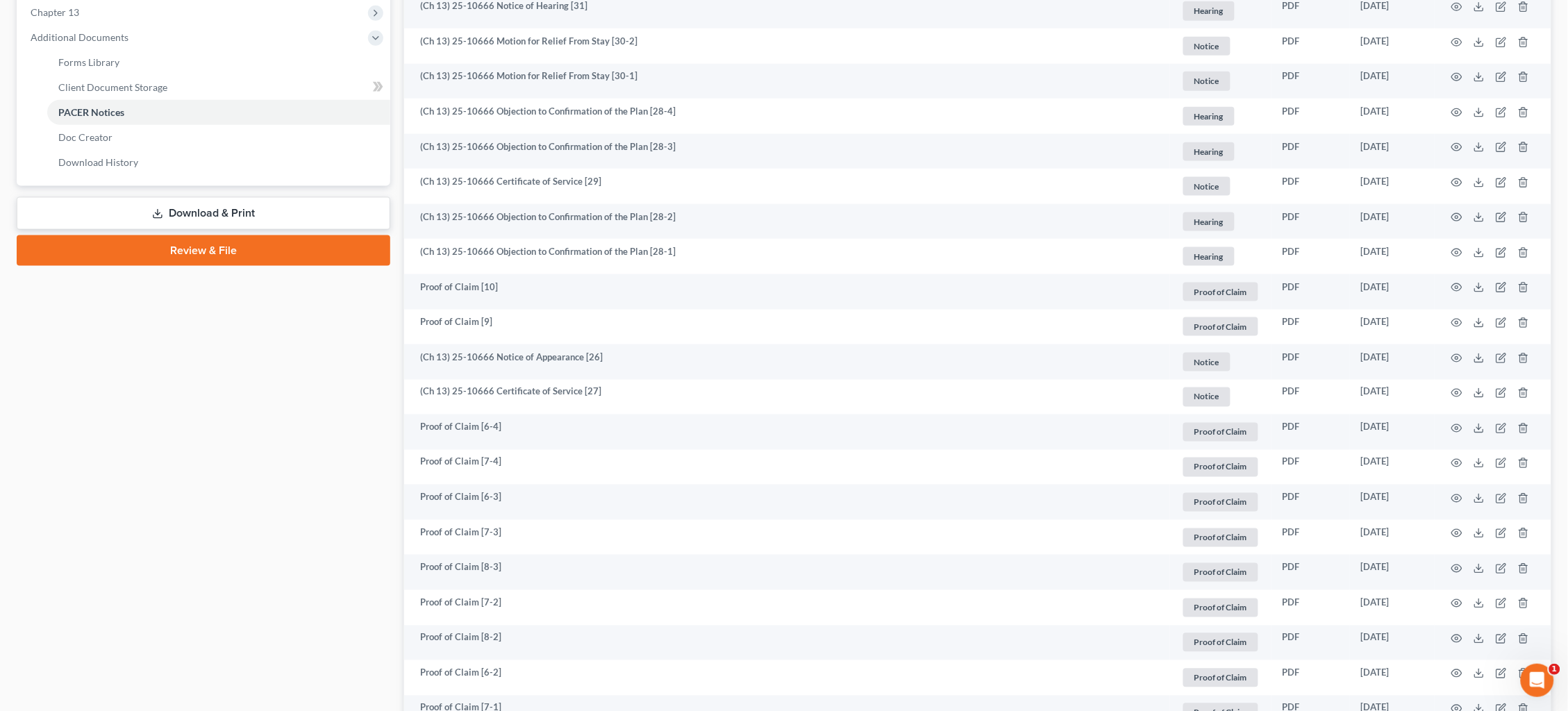
scroll to position [567, 0]
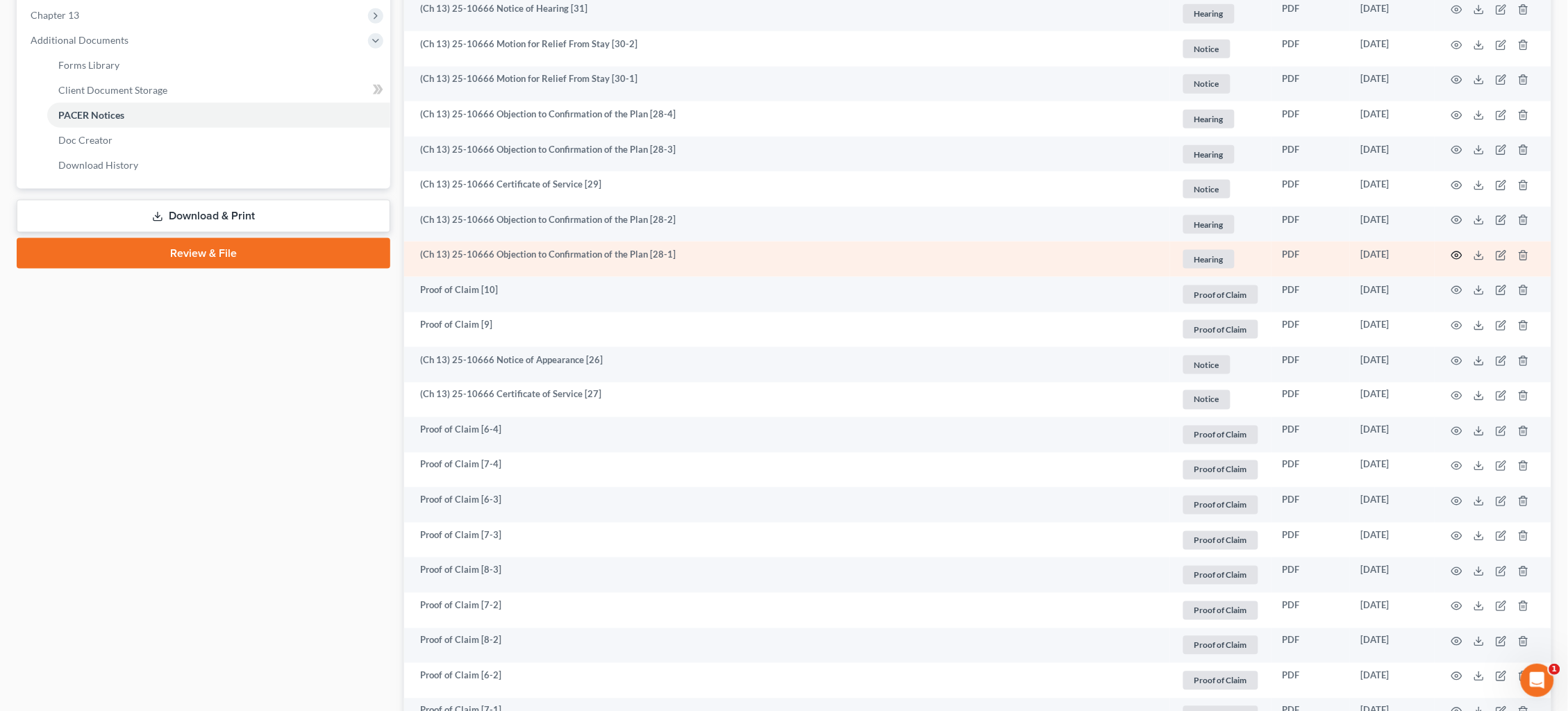
click at [1457, 250] on icon "button" at bounding box center [1457, 255] width 11 height 11
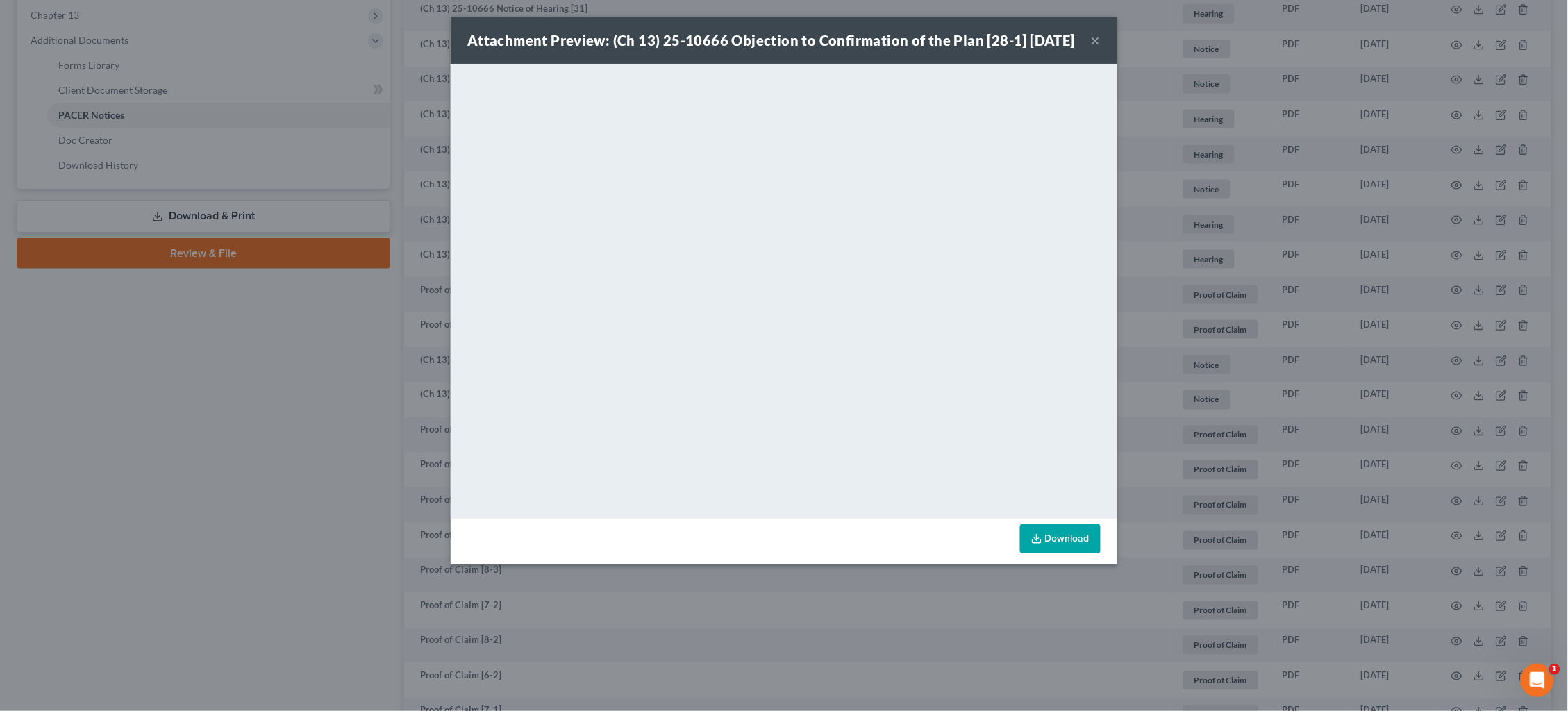
click at [1096, 49] on button "×" at bounding box center [1096, 40] width 10 height 16
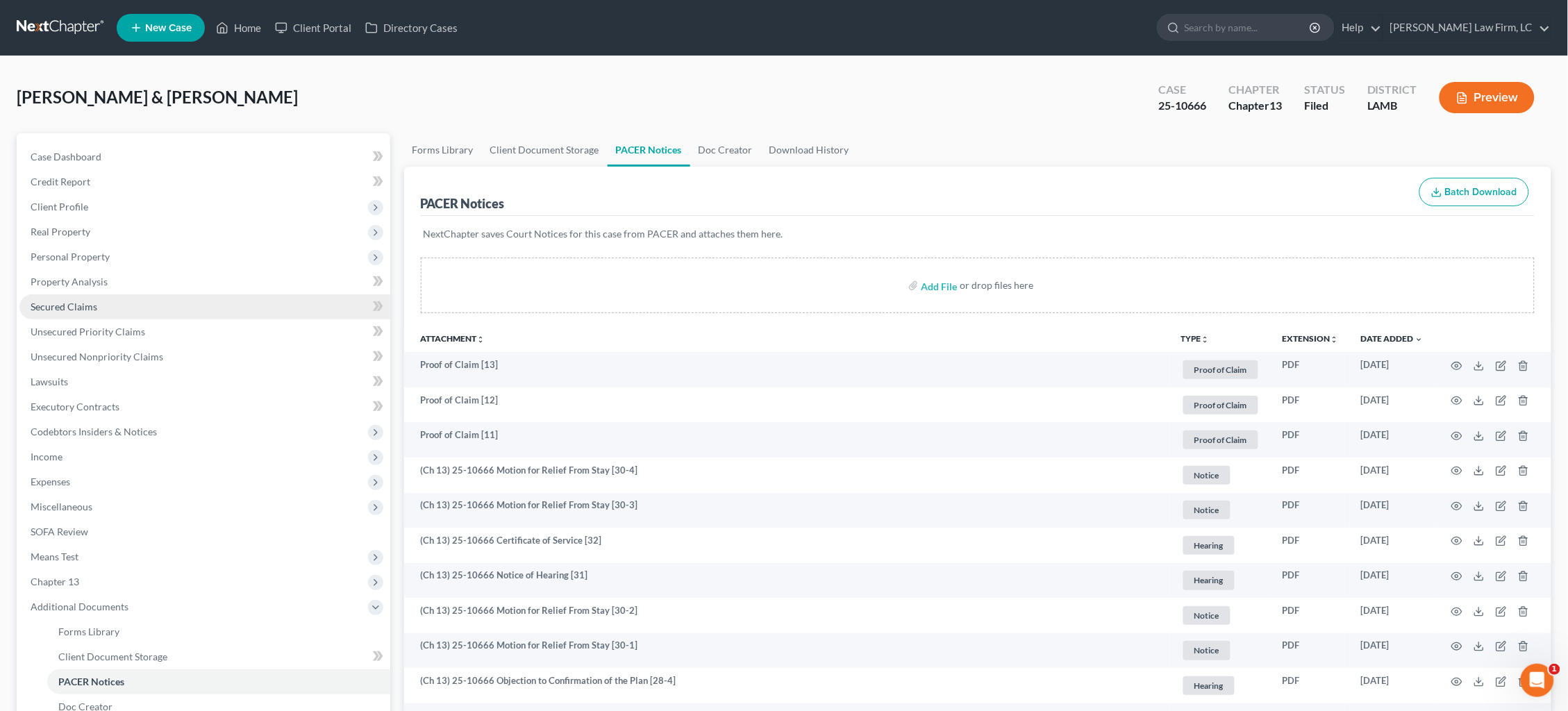
scroll to position [0, 0]
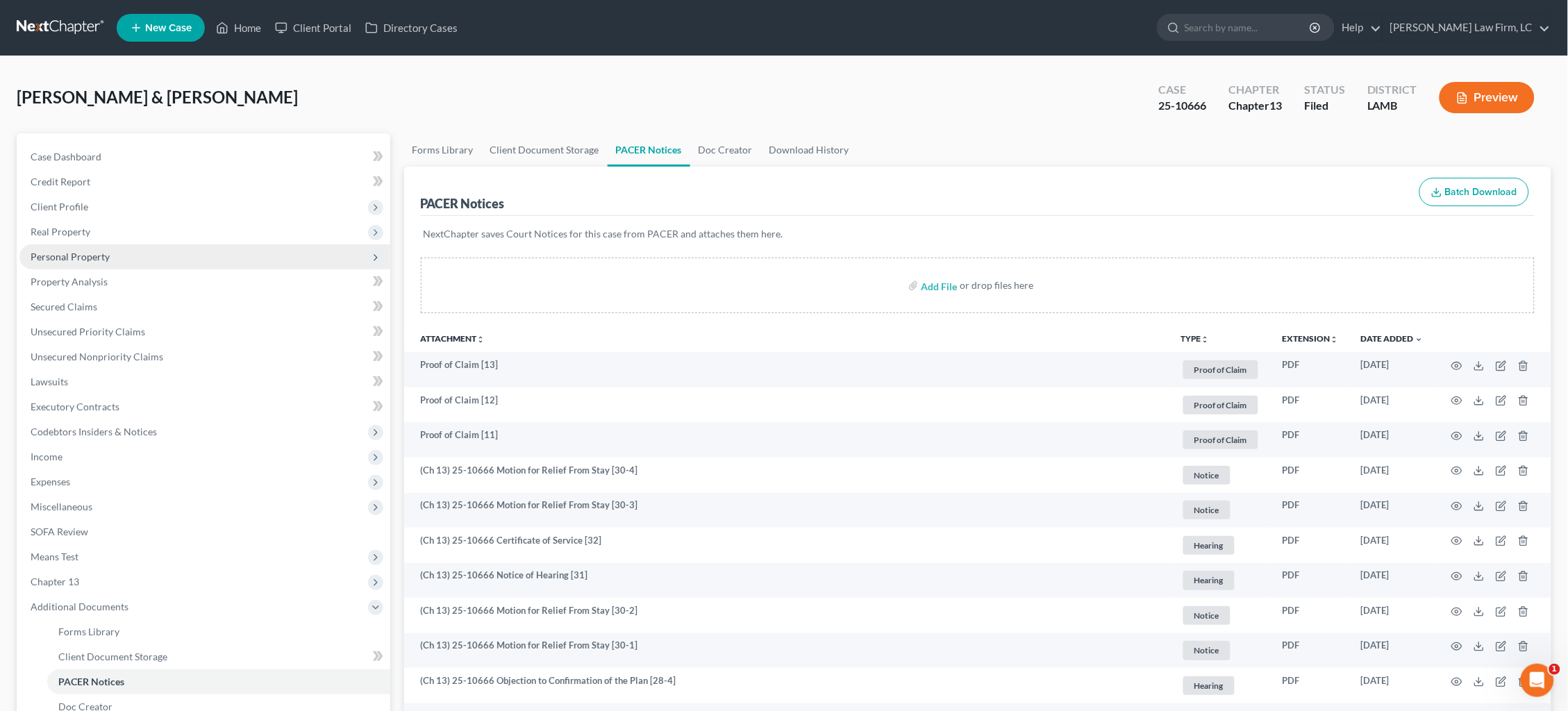
click at [76, 251] on span "Personal Property" at bounding box center [70, 256] width 79 height 12
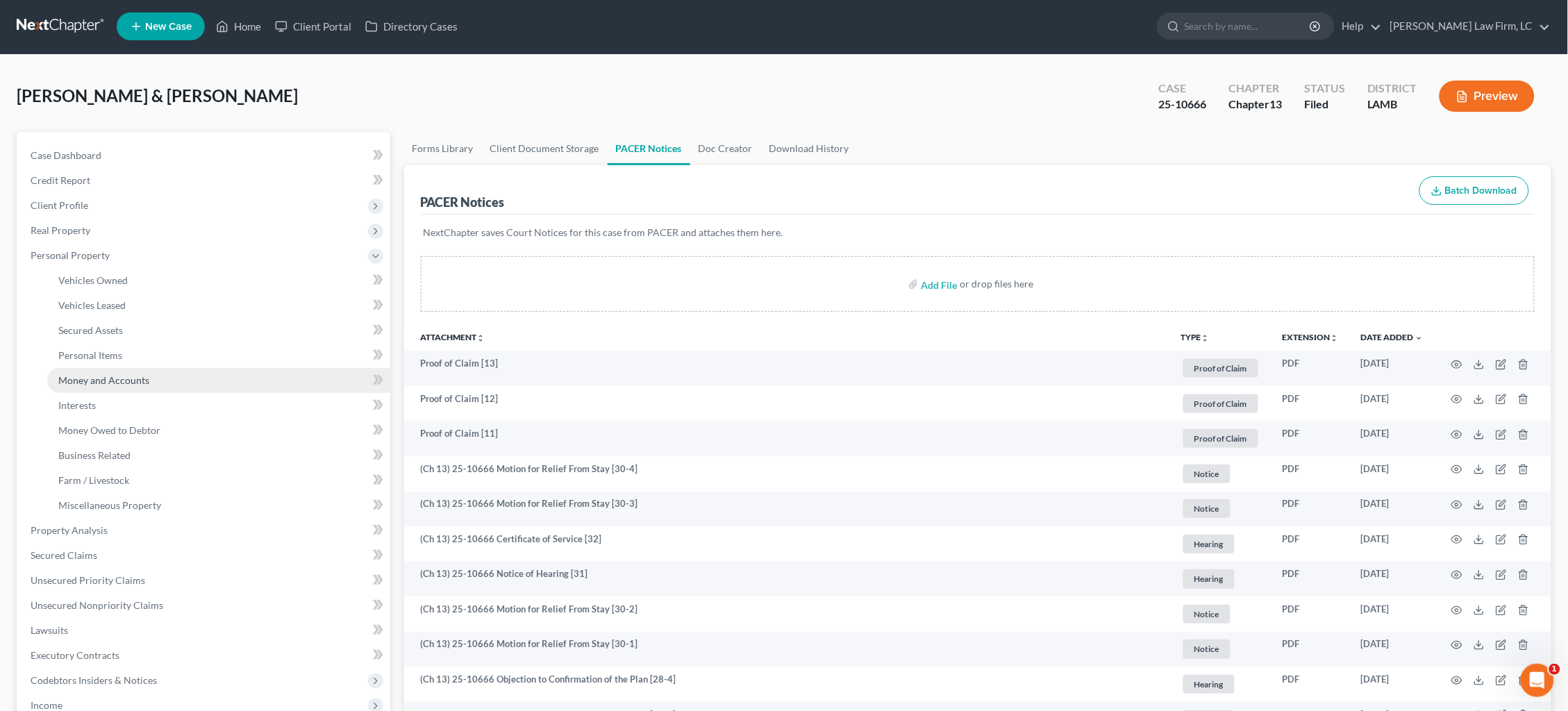
click at [100, 374] on span "Money and Accounts" at bounding box center [103, 380] width 91 height 12
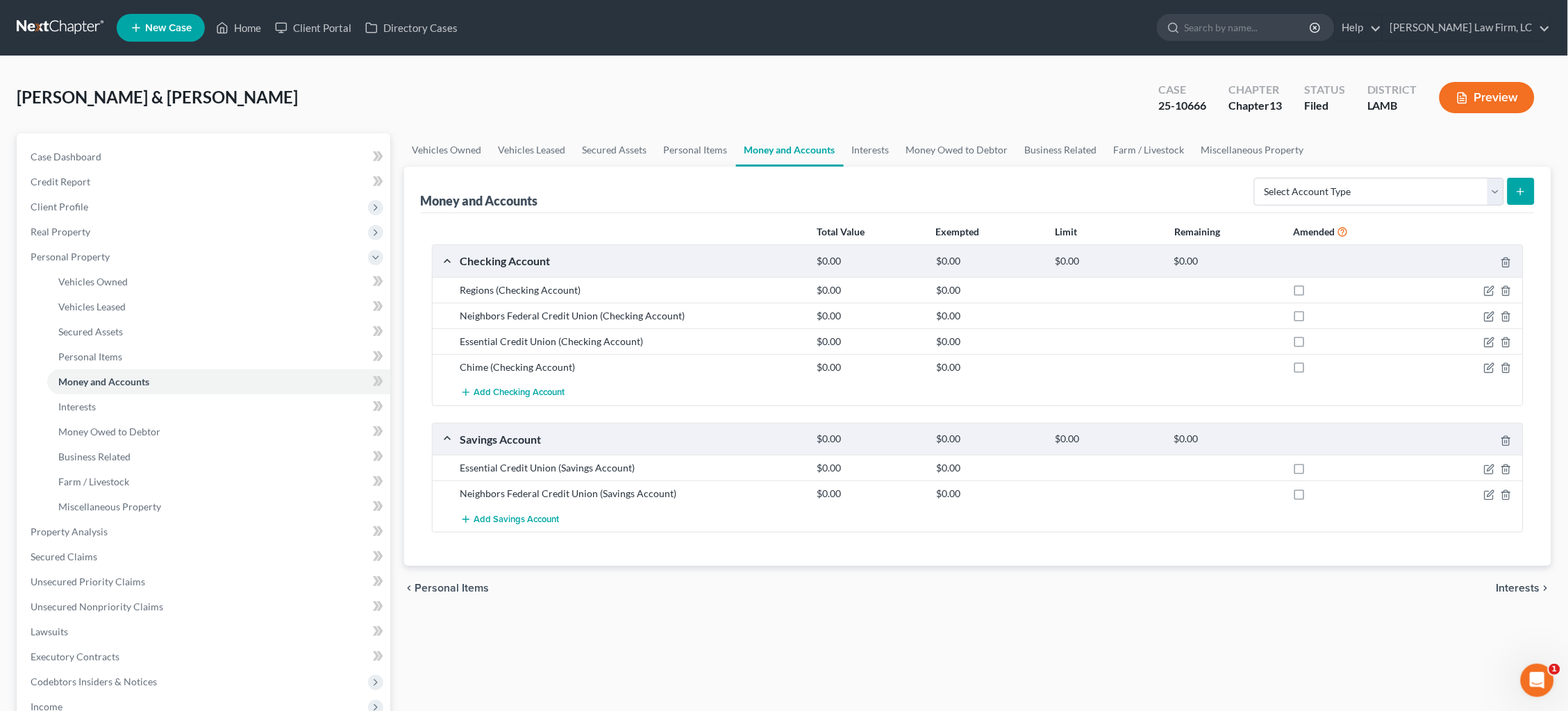
click at [54, 29] on link at bounding box center [61, 28] width 89 height 25
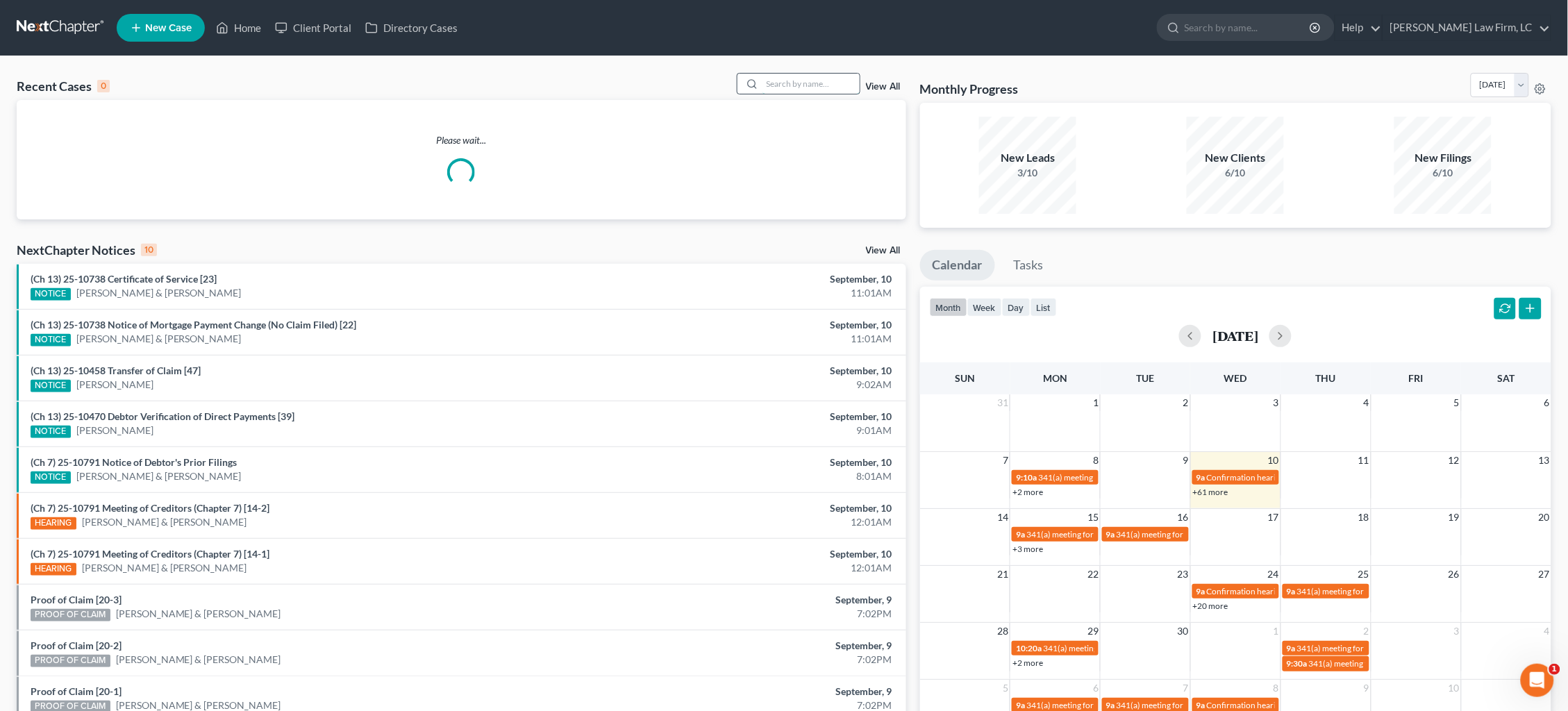
click at [827, 85] on input "search" at bounding box center [810, 84] width 97 height 20
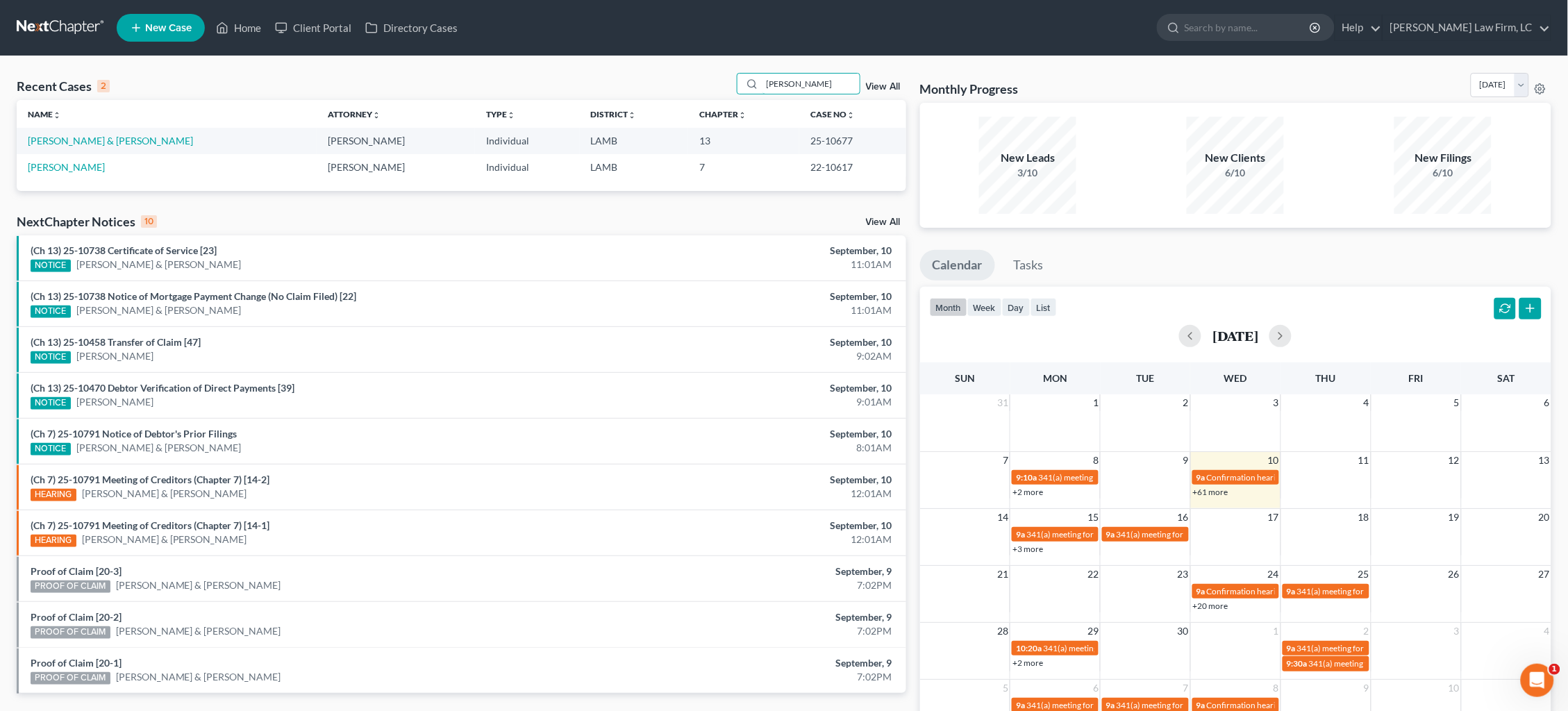
type input "[PERSON_NAME]"
drag, startPoint x: 737, startPoint y: 128, endPoint x: 87, endPoint y: 141, distance: 650.1
click at [88, 141] on link "[PERSON_NAME] & [PERSON_NAME]" at bounding box center [110, 140] width 165 height 12
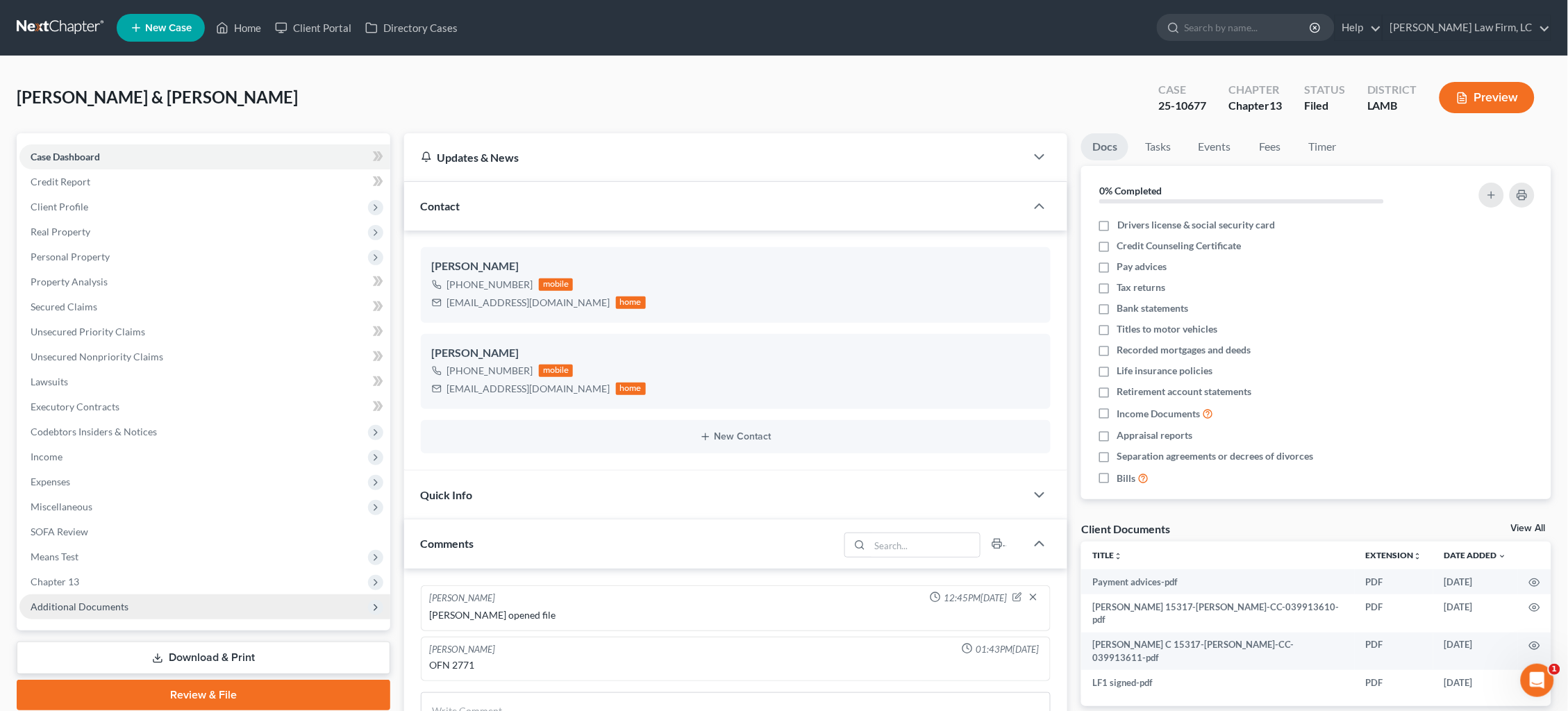
click at [118, 601] on span "Additional Documents" at bounding box center [79, 606] width 98 height 12
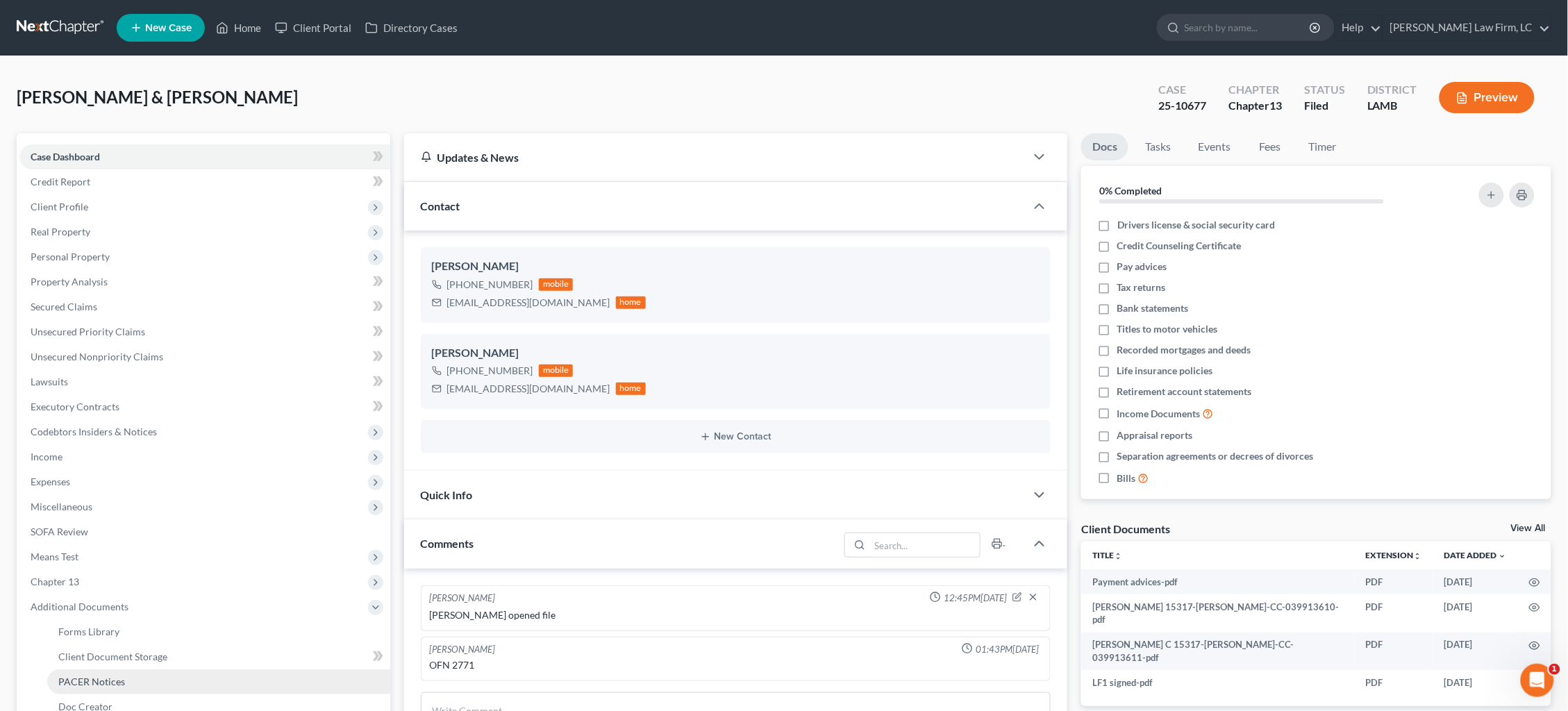
click at [124, 669] on link "PACER Notices" at bounding box center [219, 682] width 343 height 25
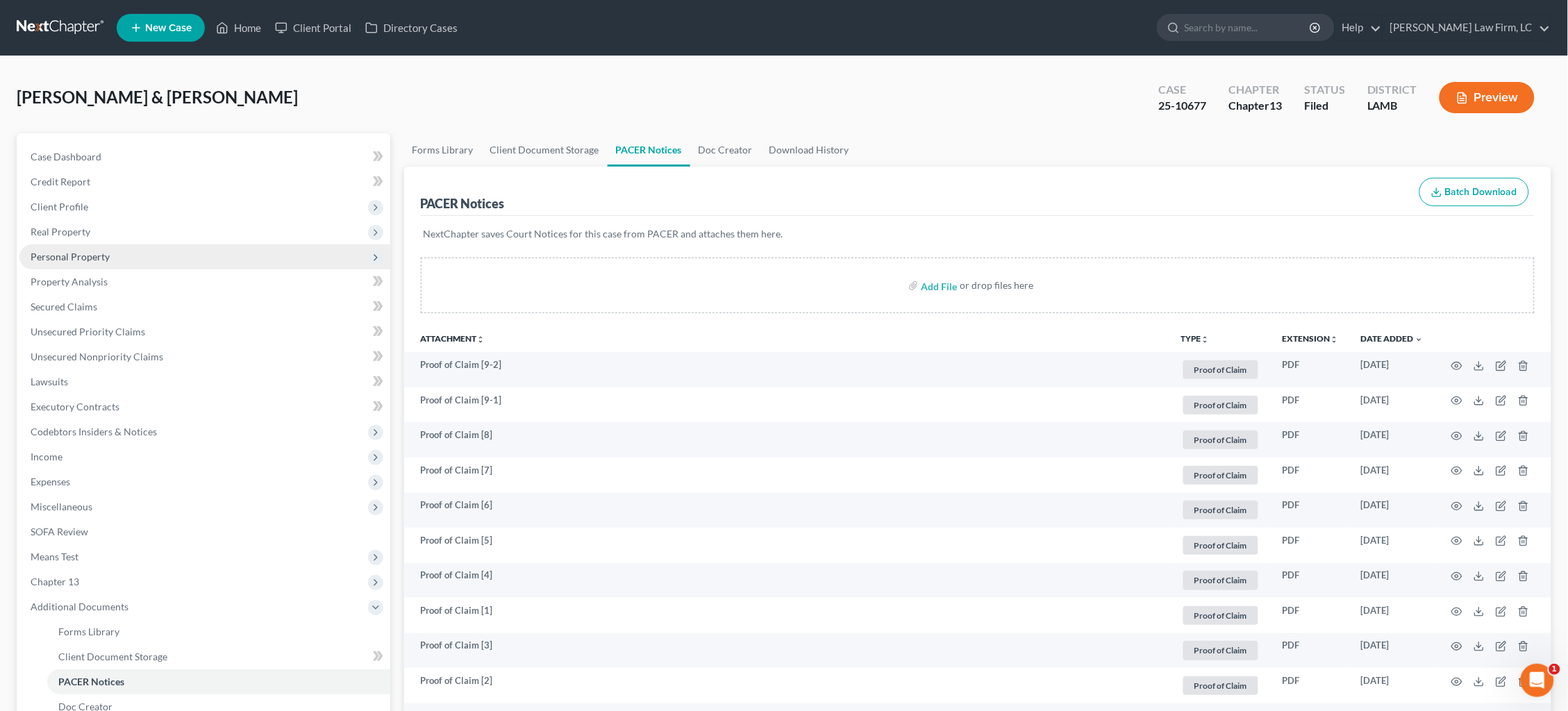
click at [103, 256] on span "Personal Property" at bounding box center [70, 256] width 79 height 12
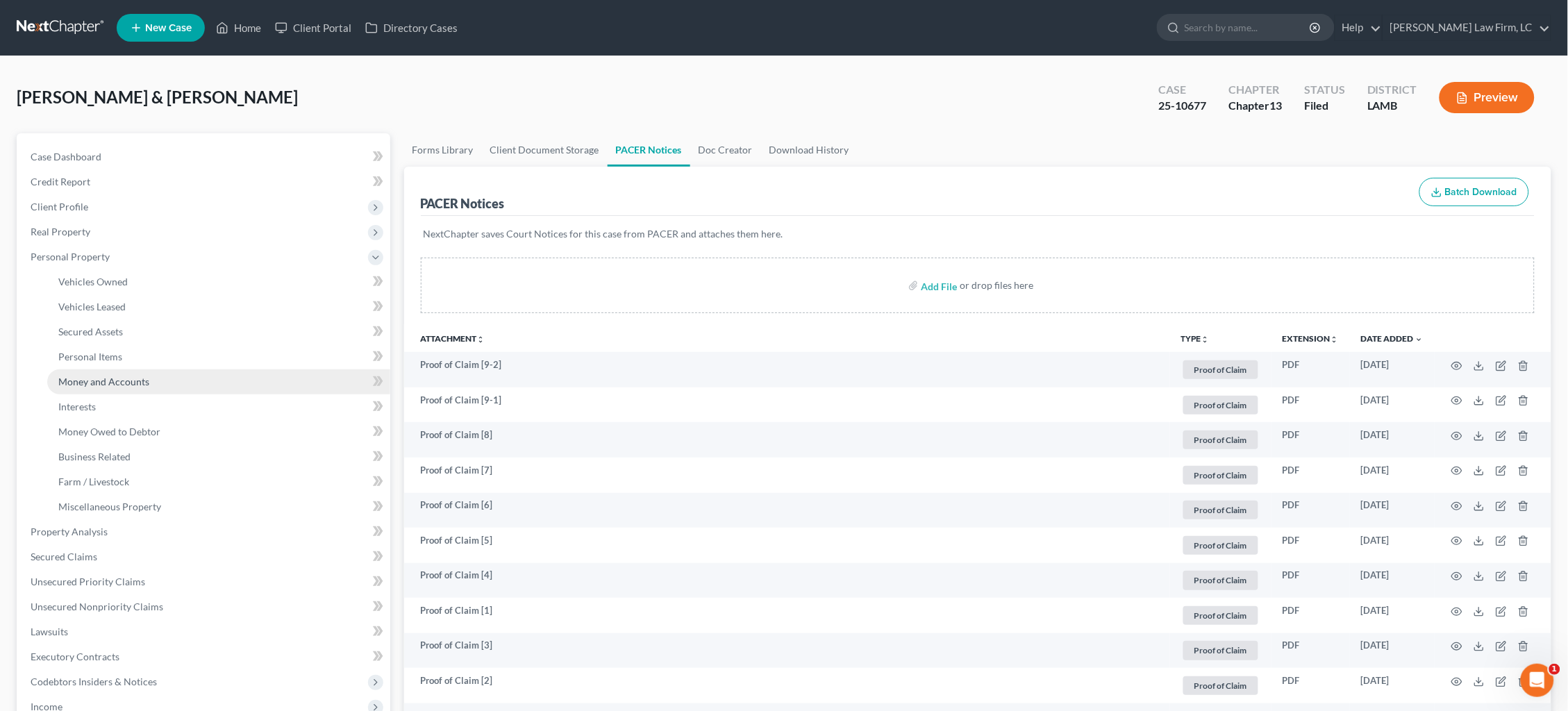
click at [116, 376] on span "Money and Accounts" at bounding box center [103, 381] width 91 height 12
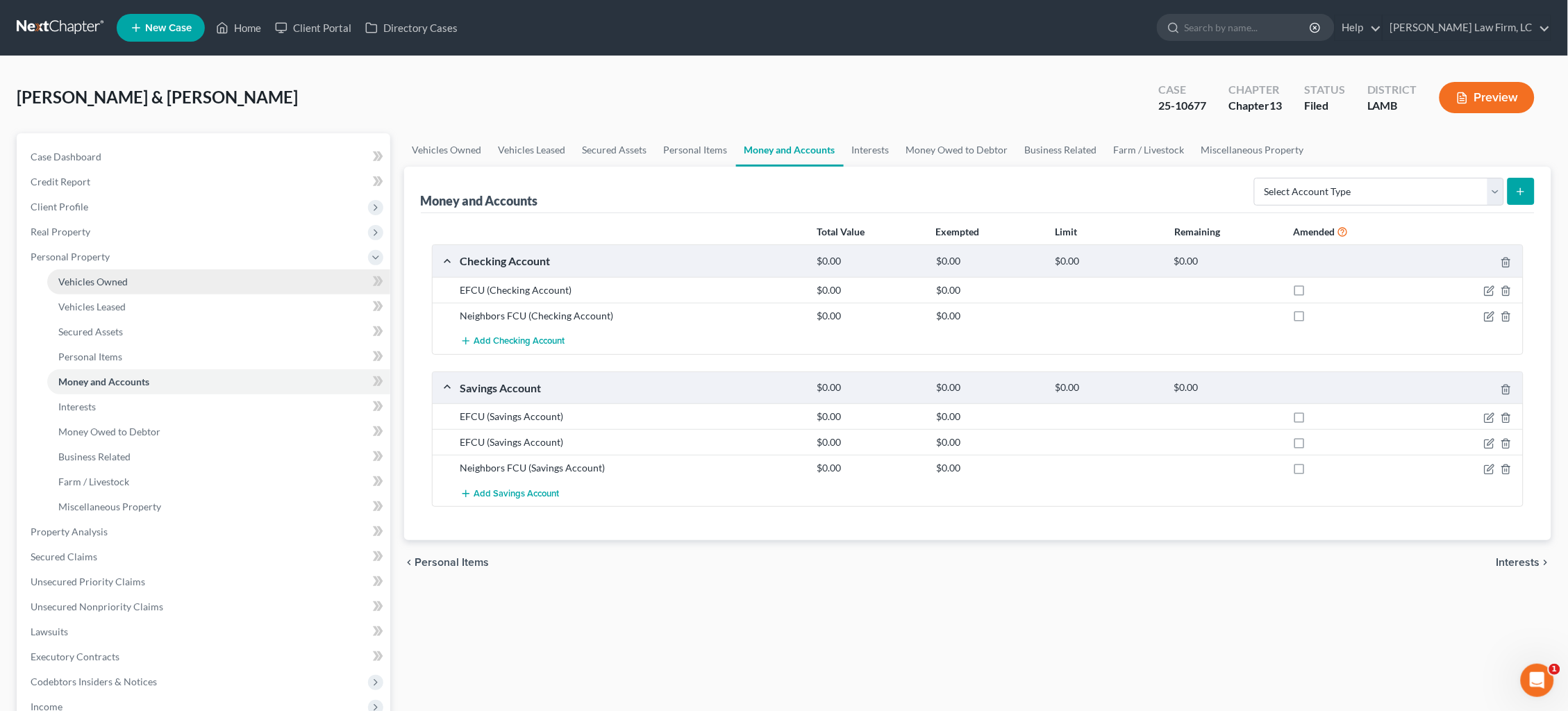
click at [182, 279] on link "Vehicles Owned" at bounding box center [219, 282] width 343 height 25
